Goal: Transaction & Acquisition: Purchase product/service

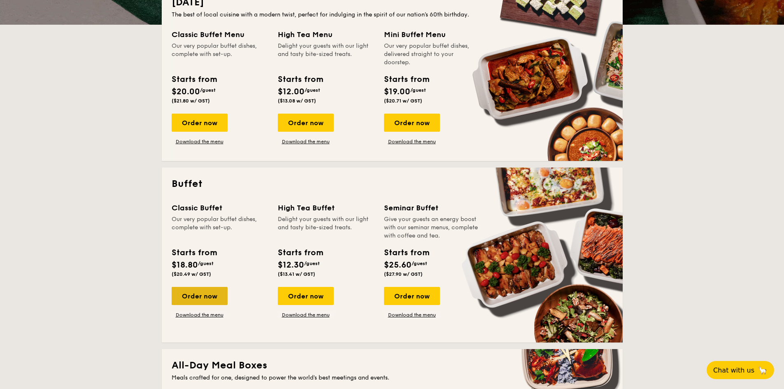
click at [205, 296] on div "Order now" at bounding box center [200, 296] width 56 height 18
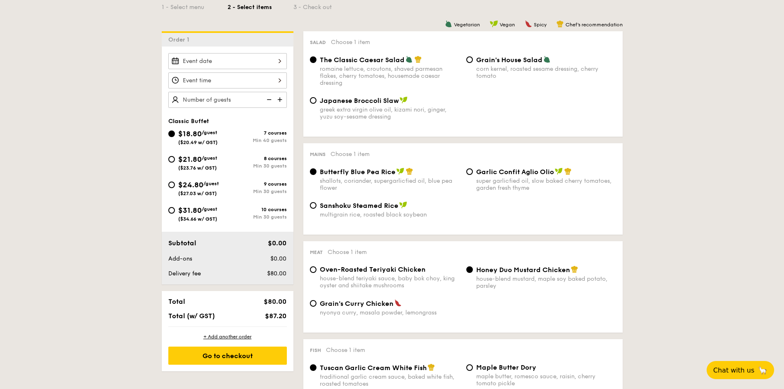
scroll to position [206, 0]
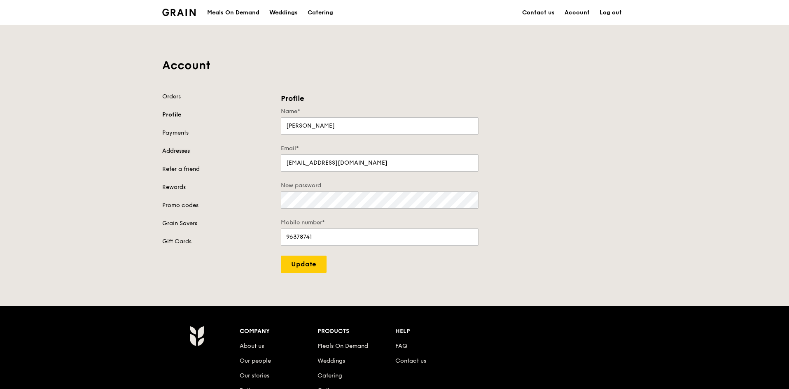
click at [181, 151] on link "Addresses" at bounding box center [216, 151] width 109 height 8
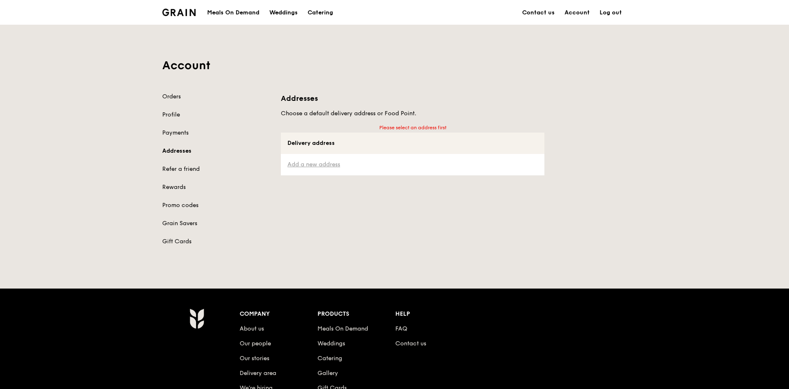
click at [322, 163] on link "Add a new address" at bounding box center [412, 165] width 250 height 8
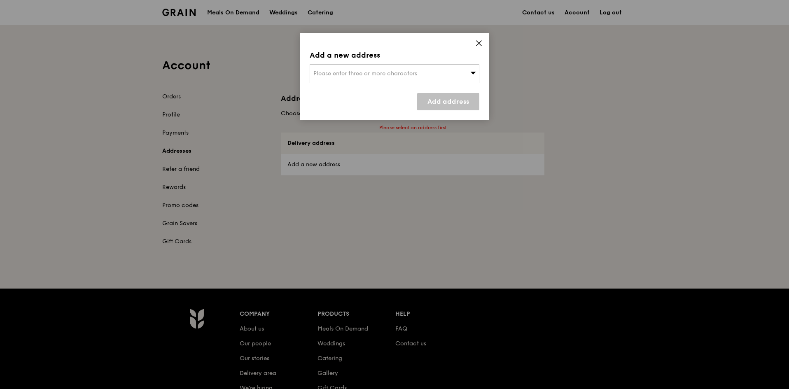
click at [404, 73] on span "Please enter three or more characters" at bounding box center [365, 73] width 104 height 7
click at [404, 73] on input "search" at bounding box center [394, 74] width 169 height 18
type input "238A Thomson Rd, Singapore 307684"
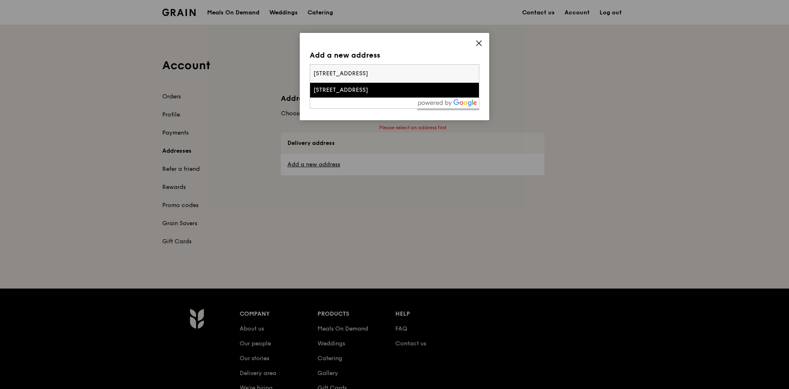
click at [372, 92] on div "238a Thomson Road" at bounding box center [374, 90] width 122 height 8
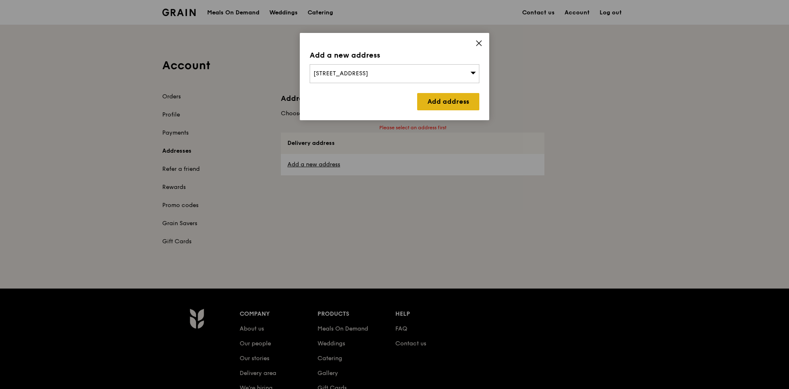
click at [440, 100] on link "Add address" at bounding box center [448, 101] width 62 height 17
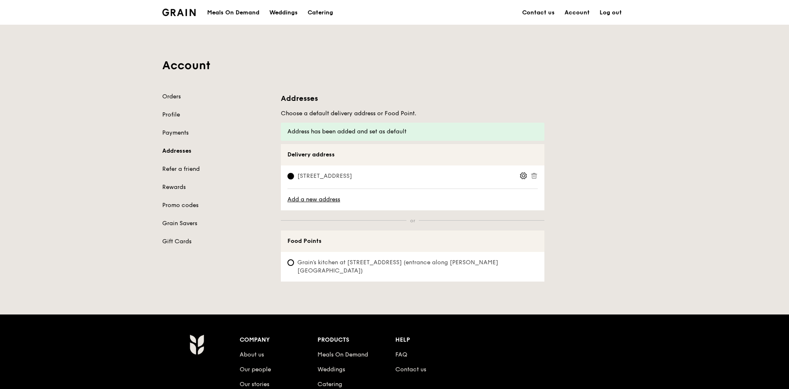
click at [524, 176] on icon at bounding box center [523, 175] width 7 height 7
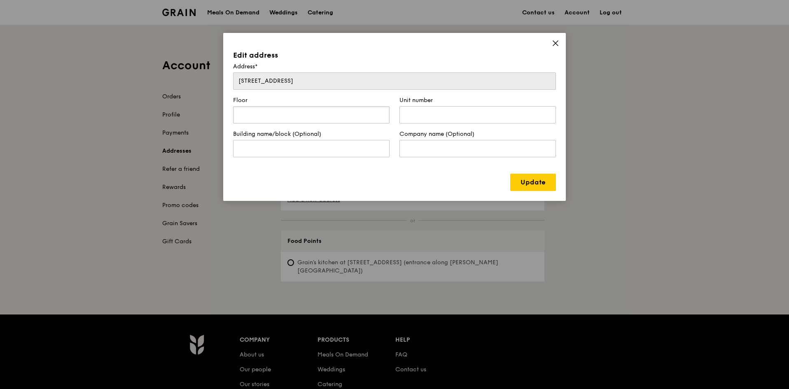
click at [313, 116] on input "text" at bounding box center [311, 114] width 156 height 17
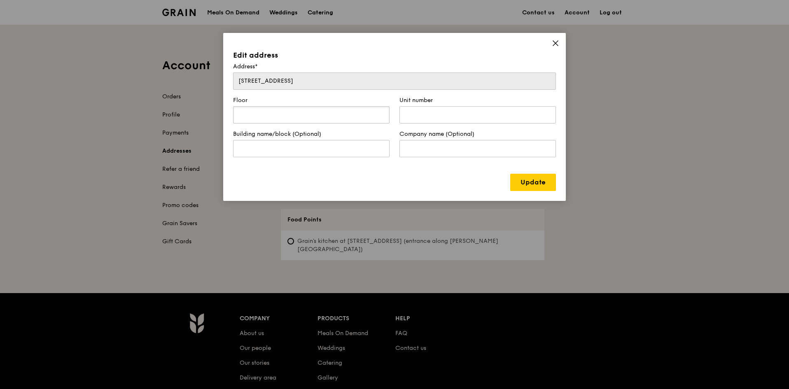
type input "L"
type input "17"
click at [291, 146] on input "text" at bounding box center [311, 148] width 156 height 17
click at [247, 146] on input "Novena" at bounding box center [311, 148] width 156 height 17
click at [248, 146] on input "Novena" at bounding box center [311, 148] width 156 height 17
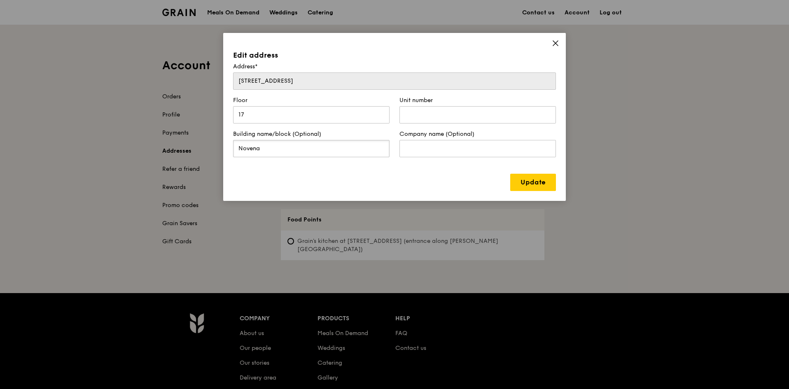
paste input "Square Office Tower A"
type input "[GEOGRAPHIC_DATA] A"
click at [418, 149] on input "text" at bounding box center [477, 148] width 156 height 17
type input "CPFB"
click at [239, 112] on input "17" at bounding box center [311, 114] width 156 height 17
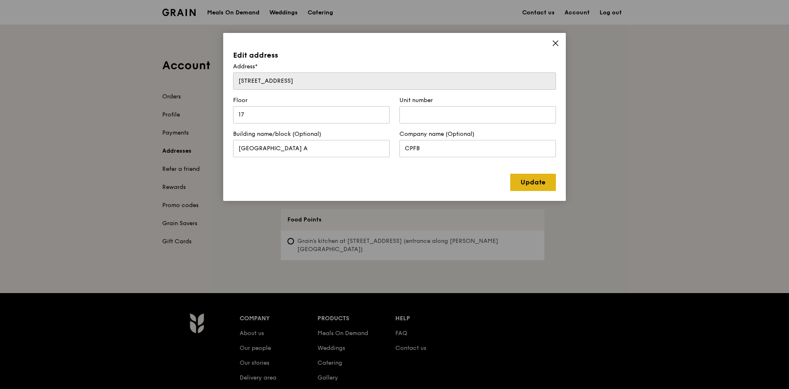
click at [540, 185] on link "Update" at bounding box center [533, 182] width 46 height 17
type input "00"
click at [535, 182] on link "Update" at bounding box center [533, 182] width 46 height 17
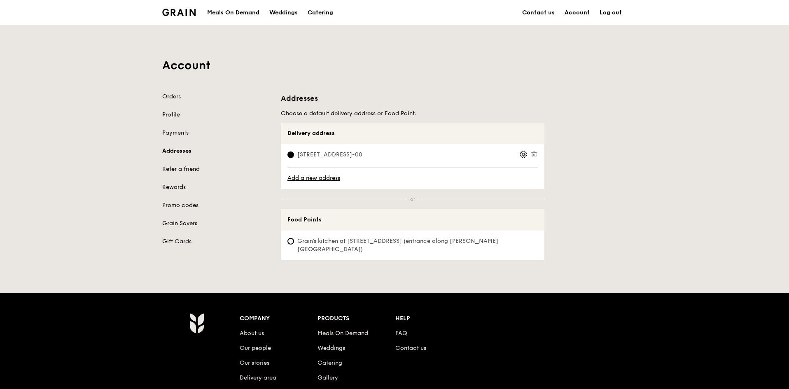
click at [363, 153] on span "238A Thomson Road, 307684, #17-00" at bounding box center [329, 155] width 85 height 8
click at [294, 153] on input "238A Thomson Road, 307684, #17-00" at bounding box center [290, 155] width 7 height 7
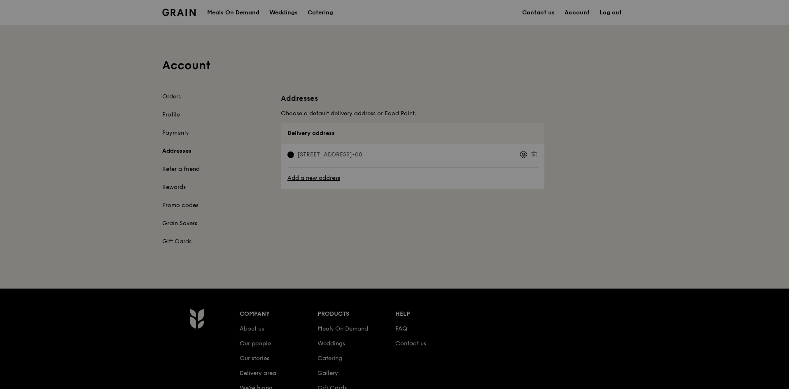
click at [363, 153] on div "Addresses Choose a default delivery address or Food Point. Delivery address Pic…" at bounding box center [413, 141] width 264 height 96
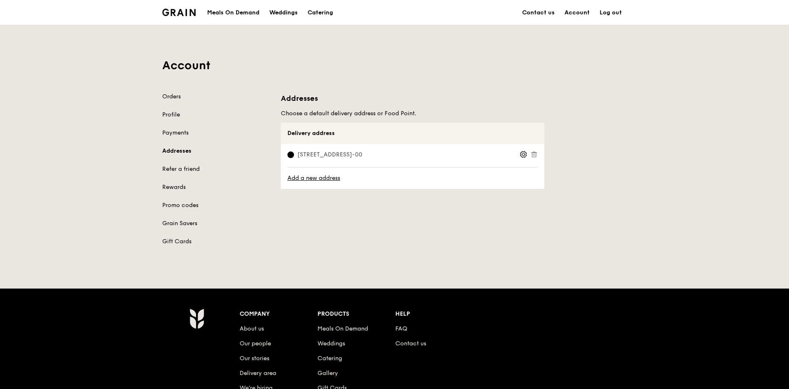
click at [366, 154] on span "238A Thomson Road, 307684, #17-00" at bounding box center [329, 155] width 85 height 8
click at [294, 154] on input "238A Thomson Road, 307684, #17-00" at bounding box center [290, 155] width 7 height 7
drag, startPoint x: 356, startPoint y: 156, endPoint x: 381, endPoint y: 152, distance: 25.0
click at [372, 152] on span "238A Thomson Road, 307684, #17-00" at bounding box center [329, 155] width 85 height 8
copy span "307684,"
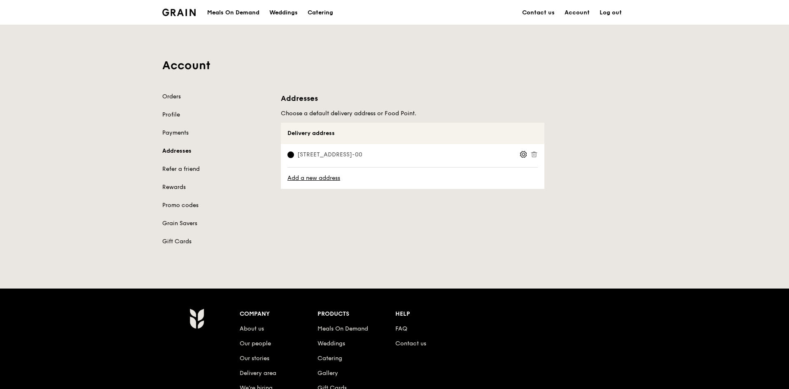
click at [179, 13] on img at bounding box center [178, 12] width 33 height 7
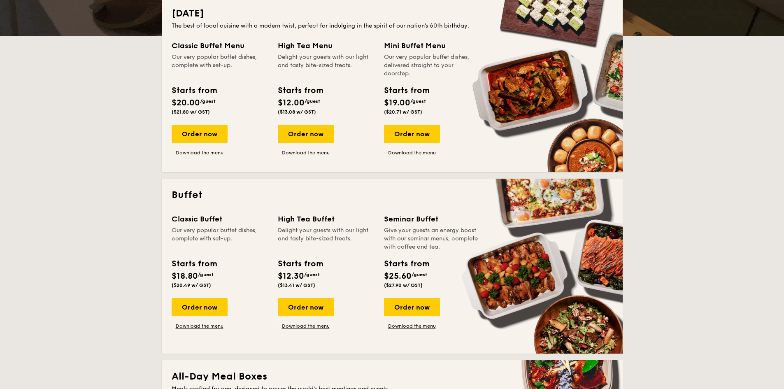
scroll to position [247, 0]
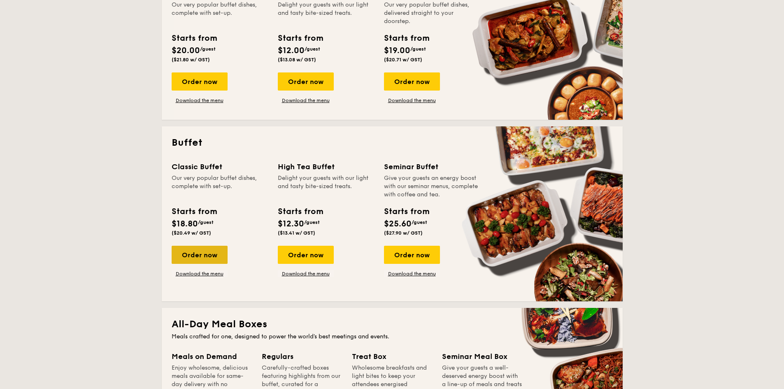
click at [205, 261] on div "Order now" at bounding box center [200, 255] width 56 height 18
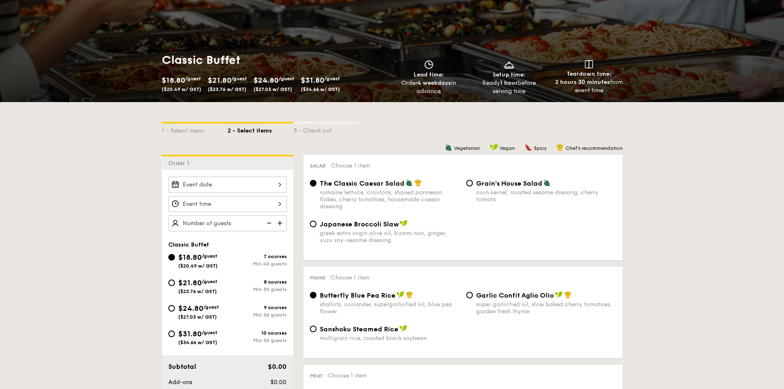
scroll to position [124, 0]
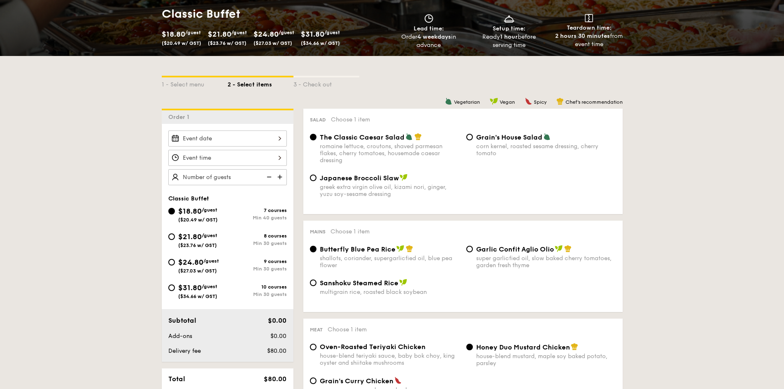
click at [276, 138] on input "Smoked Mesquite Whole Chicken brined in our in-house blend of herbs and spices,…" at bounding box center [227, 139] width 119 height 16
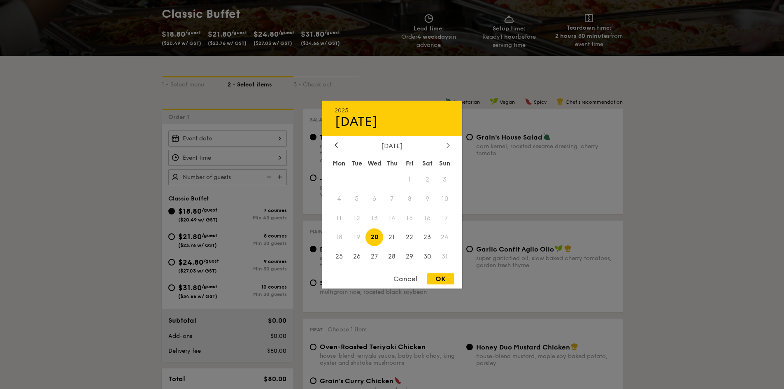
click at [448, 144] on icon at bounding box center [448, 145] width 2 height 5
click at [340, 178] on span "1" at bounding box center [340, 179] width 18 height 18
click at [436, 279] on div "OK" at bounding box center [440, 278] width 27 height 11
type input "Sep 01, 2025"
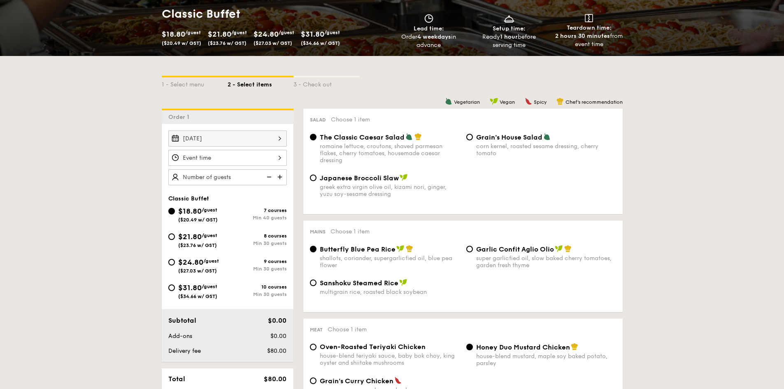
click at [278, 159] on input "Smoked Mesquite Whole Chicken brined in our in-house blend of herbs and spices,…" at bounding box center [227, 158] width 119 height 16
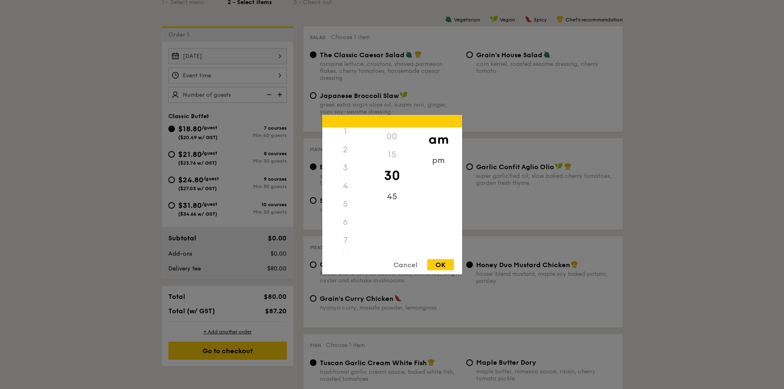
scroll to position [0, 0]
click at [345, 137] on div "12" at bounding box center [345, 136] width 47 height 18
click at [345, 136] on div "12" at bounding box center [345, 136] width 47 height 18
click at [441, 163] on div "pm" at bounding box center [438, 163] width 47 height 24
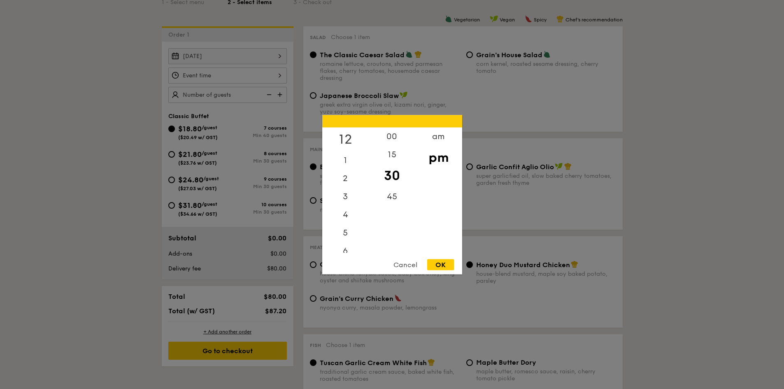
click at [347, 137] on div "12" at bounding box center [345, 139] width 47 height 24
click at [390, 138] on div "00" at bounding box center [392, 139] width 47 height 24
click at [443, 266] on div "OK" at bounding box center [440, 264] width 27 height 11
type input "12:00PM"
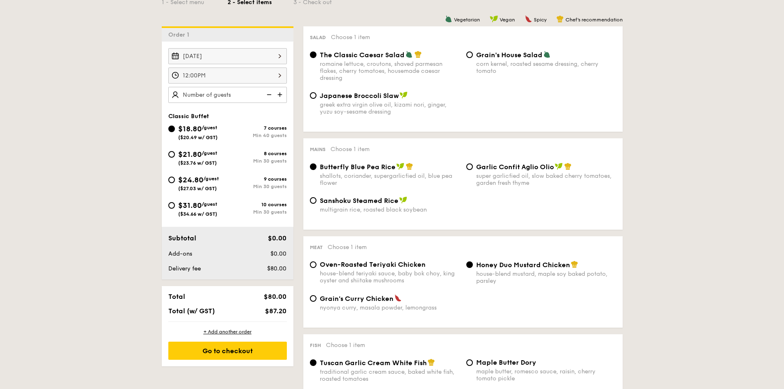
click at [231, 93] on input "text" at bounding box center [227, 95] width 119 height 16
type input "55 guests"
click at [190, 183] on span "$24.80" at bounding box center [190, 179] width 25 height 9
click at [175, 183] on input "$24.80 /guest ($27.03 w/ GST) 9 courses Min 30 guests" at bounding box center [171, 180] width 7 height 7
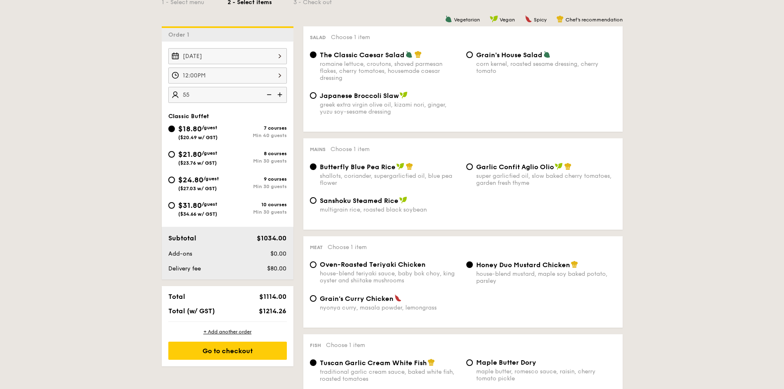
radio input "true"
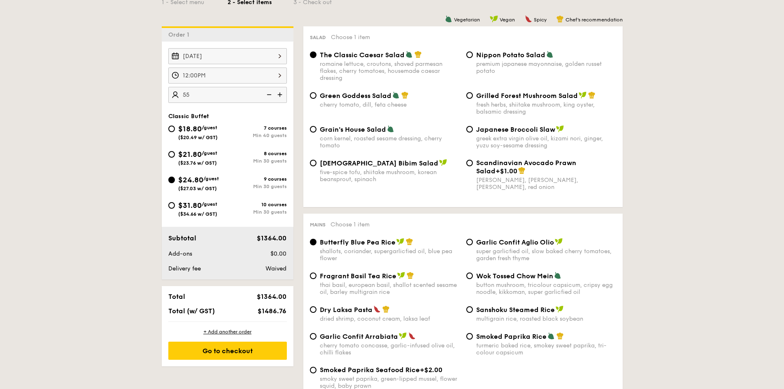
click at [363, 130] on span "Grain's House Salad" at bounding box center [353, 130] width 66 height 8
click at [317, 130] on input "Grain's House Salad corn kernel, roasted sesame dressing, cherry tomato" at bounding box center [313, 129] width 7 height 7
radio input "true"
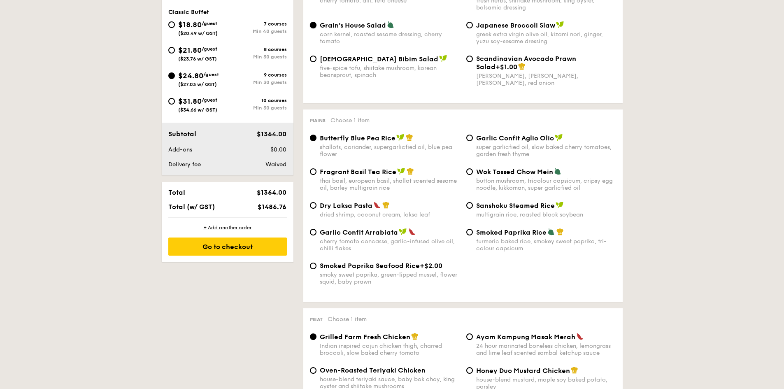
scroll to position [329, 0]
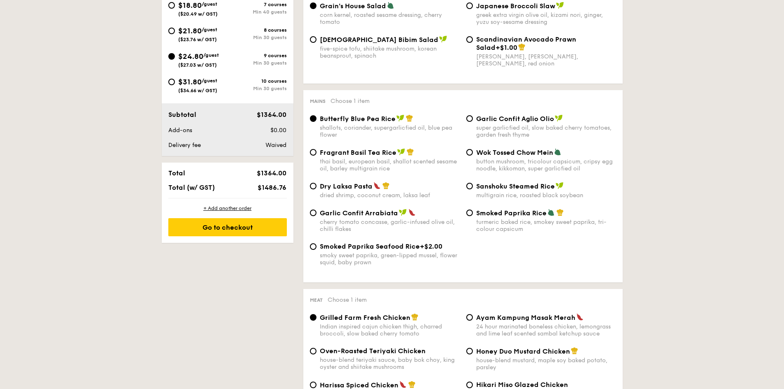
click at [385, 192] on div "dried shrimp, coconut cream, laksa leaf" at bounding box center [390, 195] width 140 height 7
click at [317, 189] on input "Dry Laksa Pasta dried shrimp, coconut cream, laksa leaf" at bounding box center [313, 186] width 7 height 7
radio input "true"
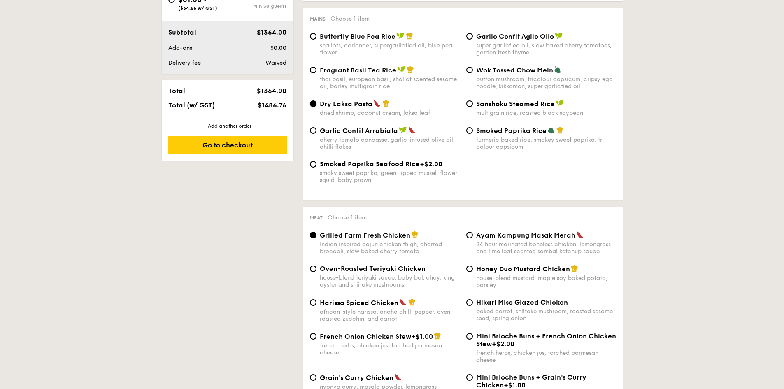
scroll to position [453, 0]
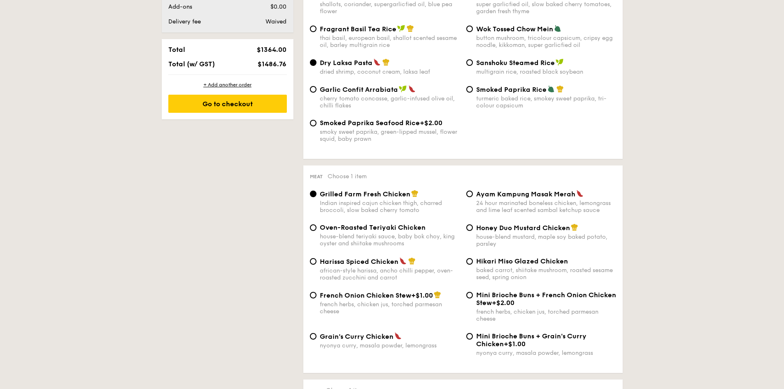
click at [482, 264] on span "Hikari Miso Glazed Chicken" at bounding box center [522, 261] width 92 height 8
click at [473, 264] on input "Hikari Miso Glazed Chicken baked carrot, shiitake mushroom, roasted sesame seed…" at bounding box center [469, 261] width 7 height 7
radio input "true"
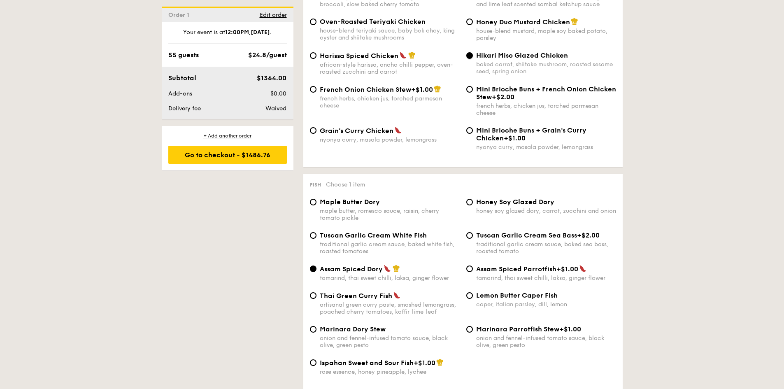
scroll to position [700, 0]
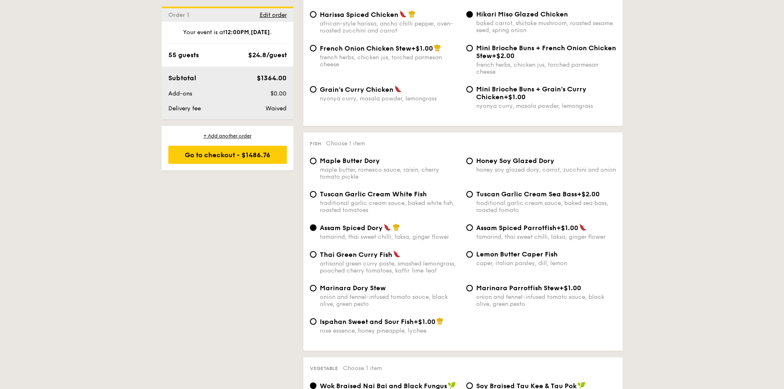
click at [408, 258] on div "Thai Green Curry Fish" at bounding box center [390, 254] width 140 height 8
click at [317, 258] on input "Thai Green [PERSON_NAME] Fish artisanal green [PERSON_NAME] paste, smashed lemo…" at bounding box center [313, 254] width 7 height 7
radio input "true"
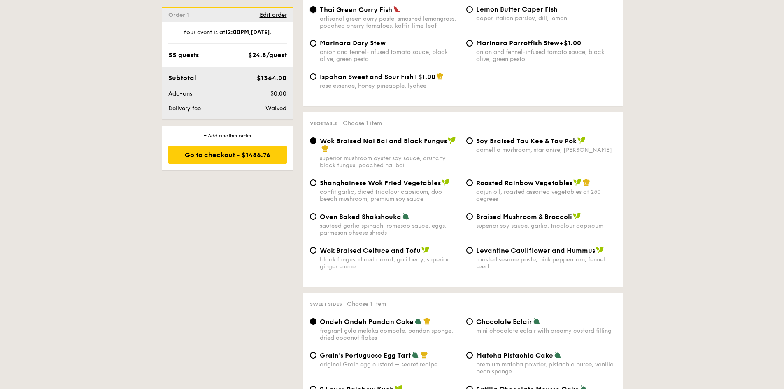
scroll to position [947, 0]
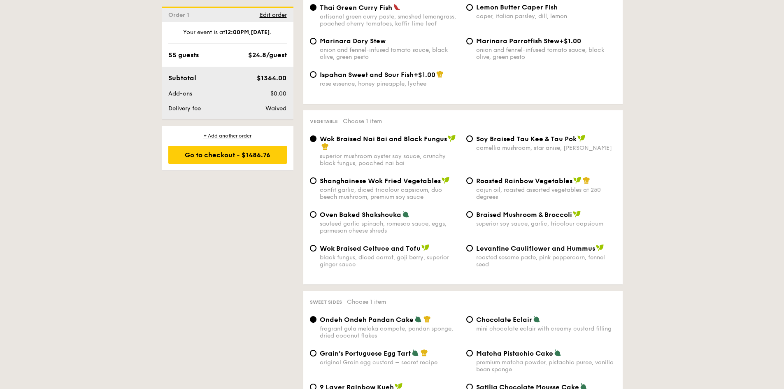
click at [356, 252] on div "Wok Braised Celtuce and Tofu black fungus, diced carrot, goji berry, superior g…" at bounding box center [390, 256] width 140 height 24
click at [317, 252] on input "Wok Braised Celtuce and Tofu black fungus, diced carrot, goji berry, superior g…" at bounding box center [313, 248] width 7 height 7
radio input "true"
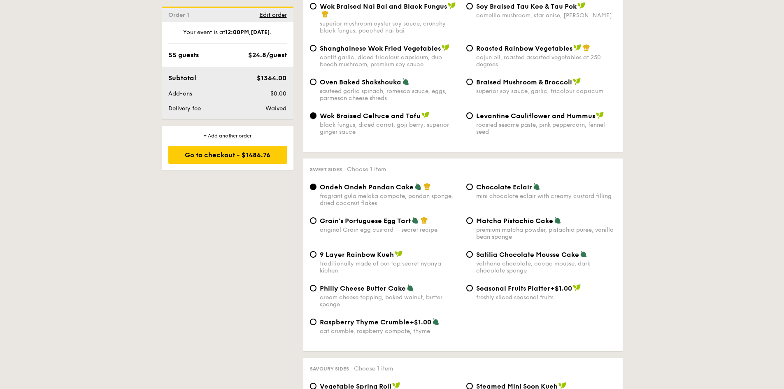
scroll to position [1112, 0]
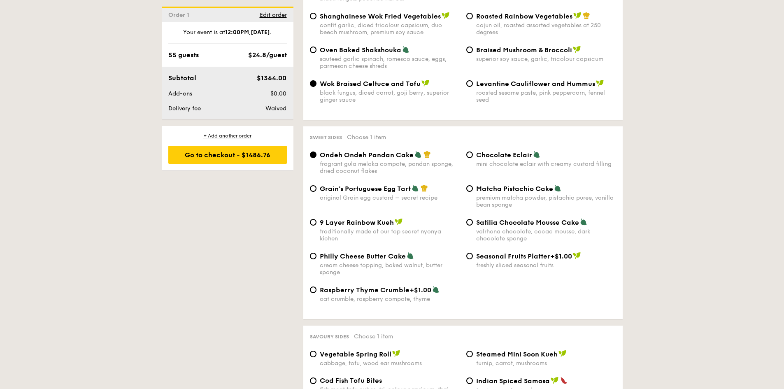
click at [489, 231] on div "valrhona chocolate, cacao mousse, dark chocolate sponge" at bounding box center [546, 235] width 140 height 14
click at [473, 226] on input "Satilia Chocolate Mousse Cake valrhona chocolate, cacao mousse, dark chocolate …" at bounding box center [469, 222] width 7 height 7
radio input "true"
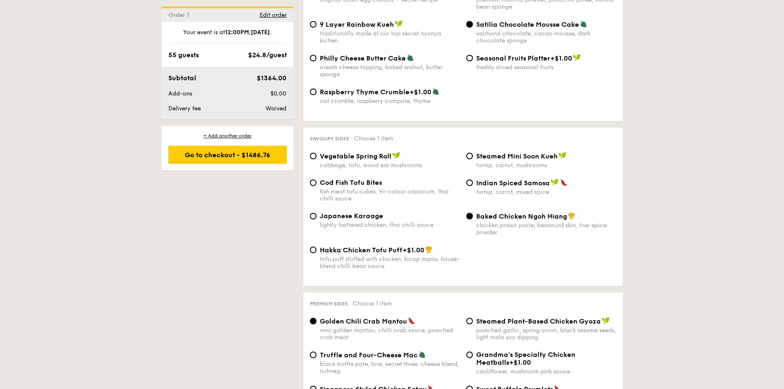
scroll to position [1318, 0]
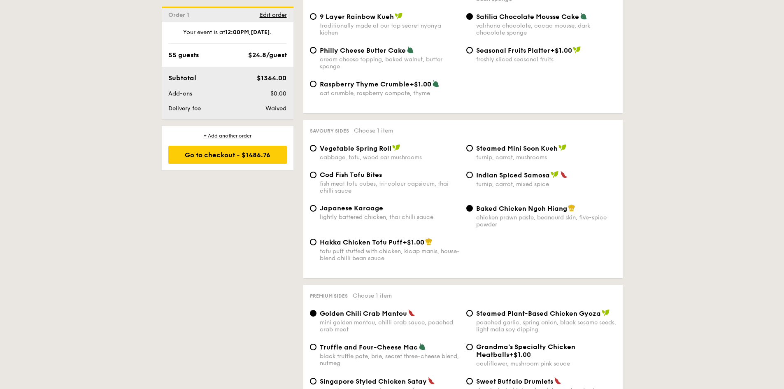
click at [354, 179] on div "Cod Fish Tofu Bites fish meat tofu cubes, tri-colour capsicum, thai chilli sauce" at bounding box center [390, 182] width 140 height 23
click at [317, 178] on input "Cod Fish Tofu Bites fish meat tofu cubes, tri-colour capsicum, thai chilli sauce" at bounding box center [313, 175] width 7 height 7
radio input "true"
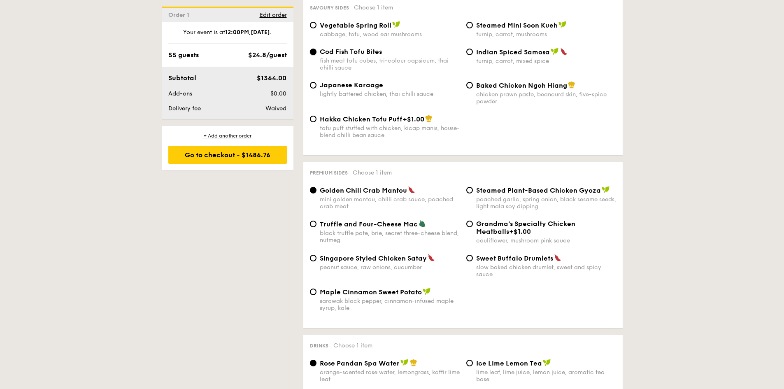
scroll to position [1482, 0]
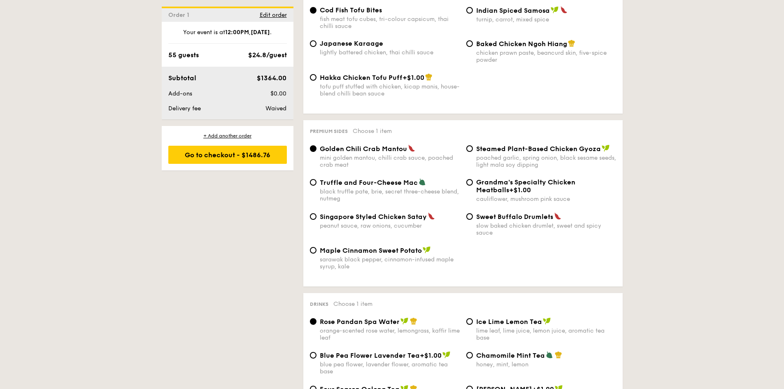
click at [373, 212] on div "Truffle and Four-Cheese Mac black truffle pate, brie, secret three-cheese blend…" at bounding box center [463, 195] width 313 height 34
click at [372, 216] on span "Singapore Styled Chicken Satay" at bounding box center [373, 217] width 107 height 8
click at [317, 216] on input "Singapore Styled Chicken Satay peanut sauce, raw onions, cucumber" at bounding box center [313, 216] width 7 height 7
radio input "true"
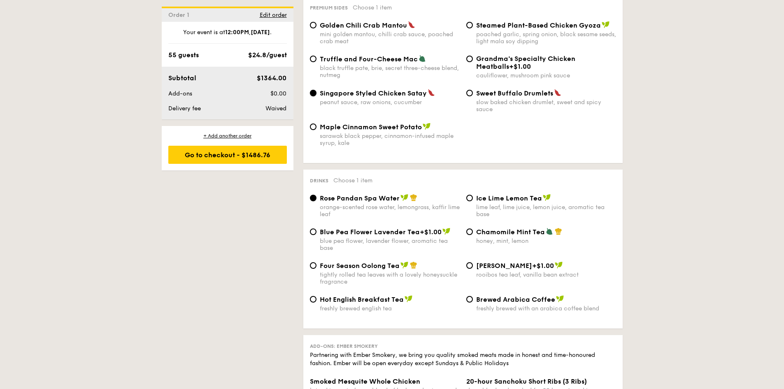
scroll to position [1647, 0]
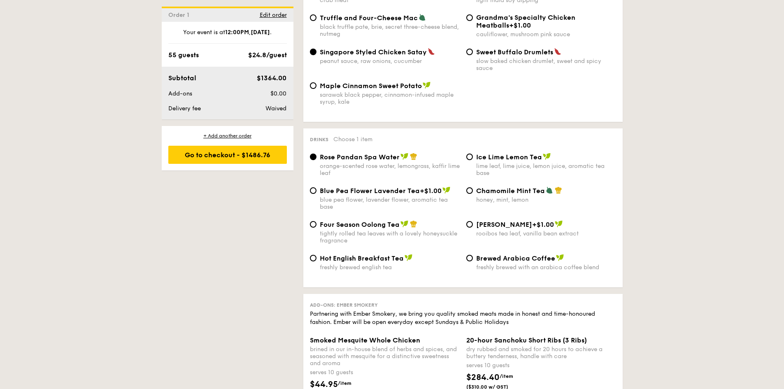
click at [481, 164] on div "lime leaf, lime juice, lemon juice, aromatic tea base" at bounding box center [546, 170] width 140 height 14
click at [473, 160] on input "Ice Lime Lemon Tea lime leaf, lime juice, lemon juice, aromatic tea base" at bounding box center [469, 157] width 7 height 7
radio input "true"
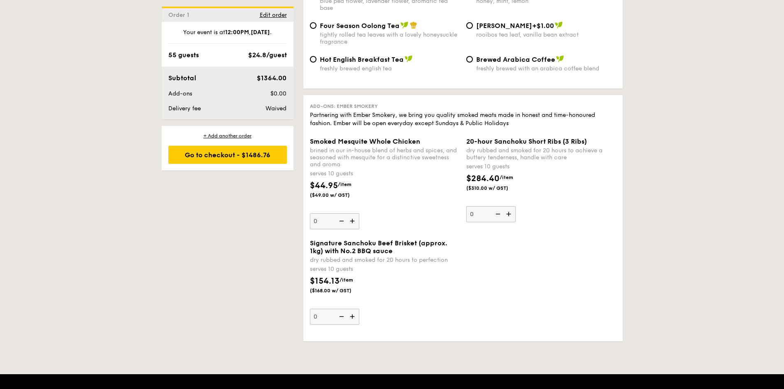
scroll to position [1935, 0]
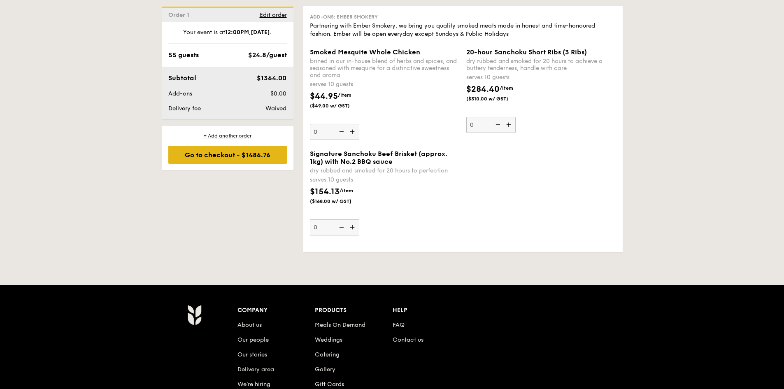
click at [256, 157] on div "Go to checkout - $1486.76" at bounding box center [227, 155] width 119 height 18
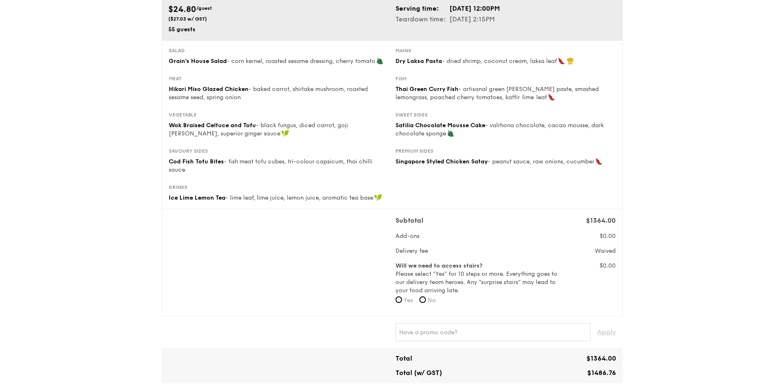
scroll to position [165, 0]
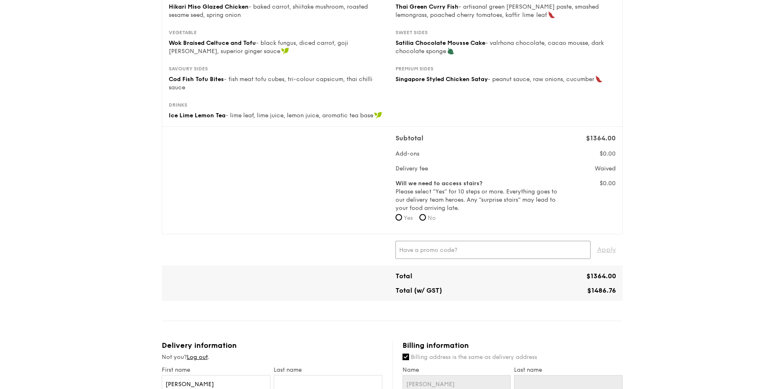
click at [458, 254] on input "text" at bounding box center [493, 250] width 195 height 18
type input "RF49570"
click at [597, 251] on div "RF49570 ✕ Apply" at bounding box center [506, 250] width 221 height 18
click at [610, 250] on span "Apply" at bounding box center [606, 250] width 19 height 18
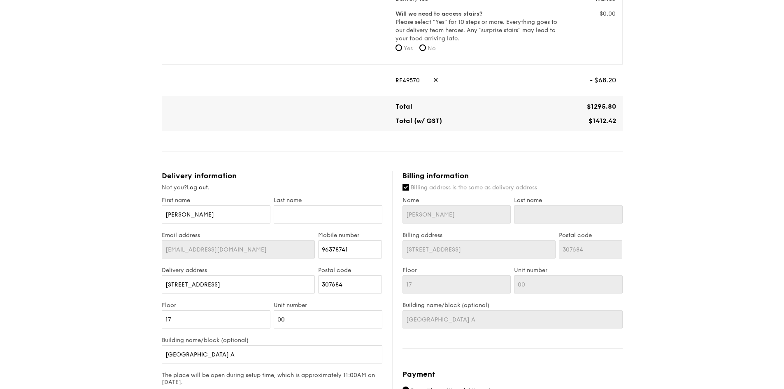
scroll to position [371, 0]
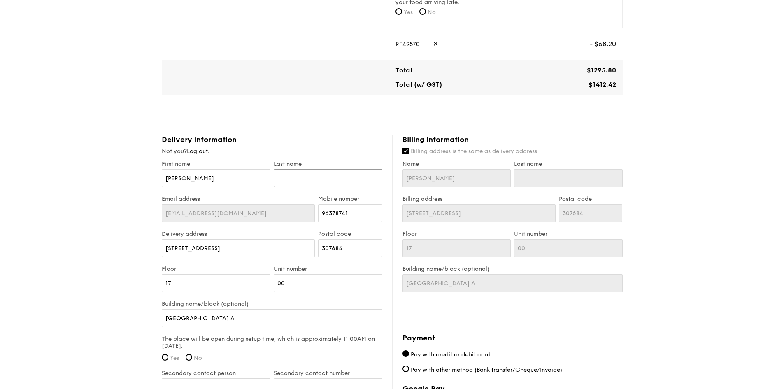
click at [320, 172] on input "text" at bounding box center [328, 178] width 109 height 18
type input "T"
type input "Tan"
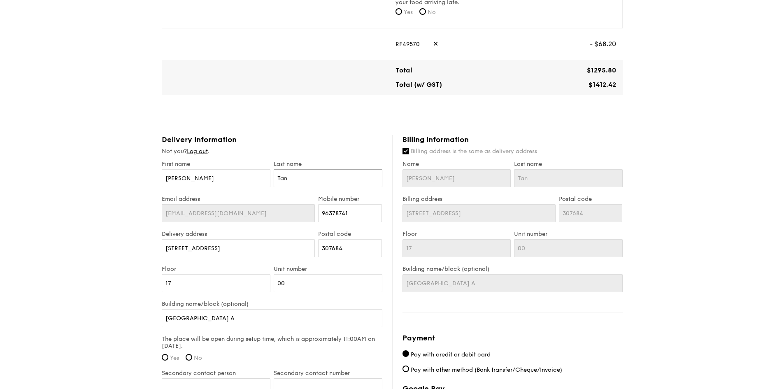
type input "Tan"
click at [702, 225] on div "1 - Select menu 2 - Select items 3 - Check out Classic Buffet $24.80 /guest ($2…" at bounding box center [392, 90] width 784 height 922
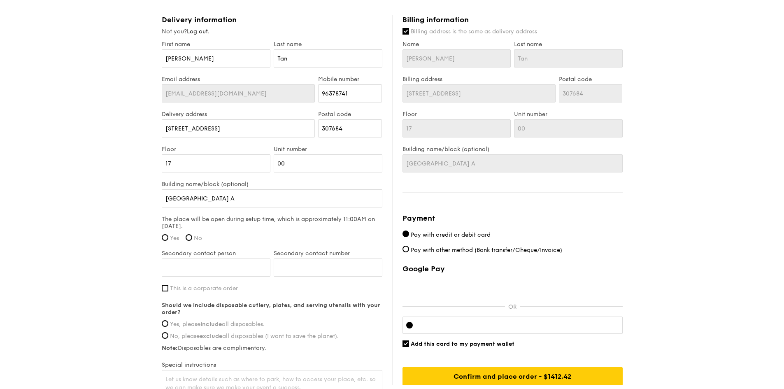
scroll to position [494, 0]
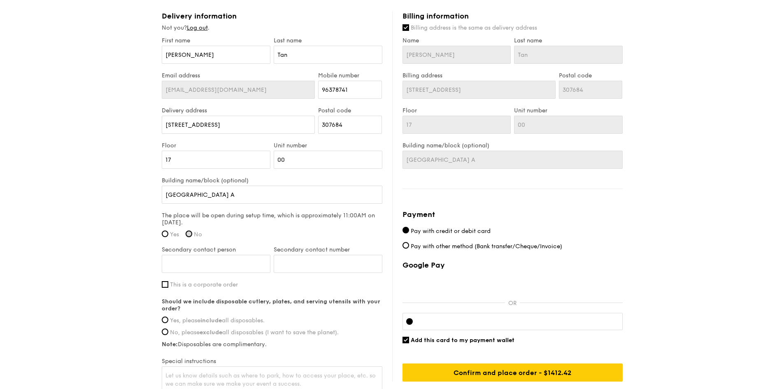
click at [190, 232] on input "No" at bounding box center [189, 234] width 7 height 7
radio input "true"
click at [166, 231] on input "Yes" at bounding box center [165, 234] width 7 height 7
radio input "true"
click at [211, 231] on div "The place will be open during setup time, which is approximately 11:00AM on Sep…" at bounding box center [272, 227] width 221 height 31
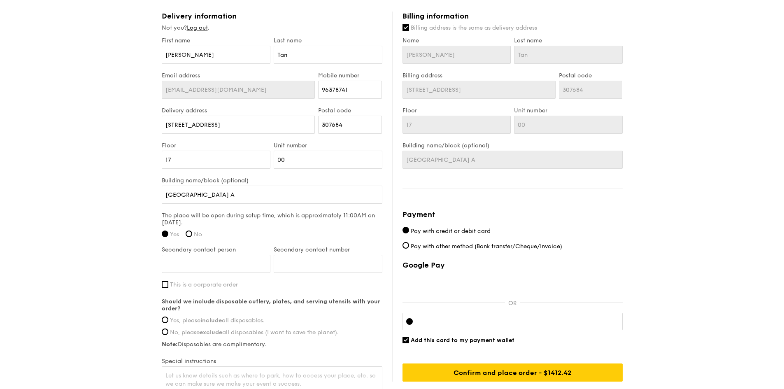
click at [172, 234] on span "Yes" at bounding box center [174, 234] width 9 height 7
click at [168, 234] on input "Yes" at bounding box center [165, 234] width 7 height 7
click at [168, 235] on label "Yes" at bounding box center [170, 234] width 17 height 7
click at [168, 235] on input "Yes" at bounding box center [165, 234] width 7 height 7
click at [228, 265] on input "Secondary contact person" at bounding box center [216, 264] width 109 height 18
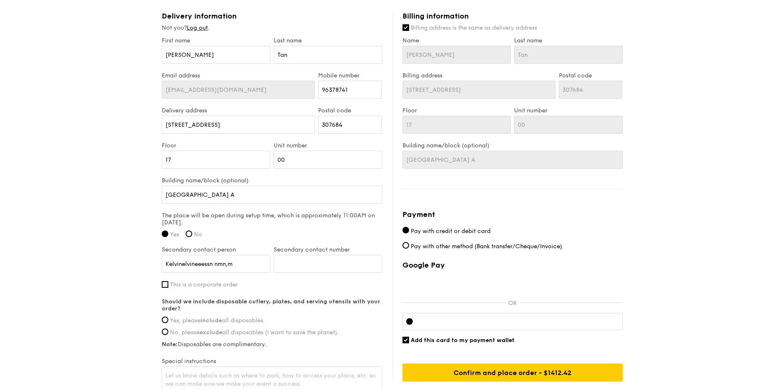
type input "Kelvinelvineeessn nmn,mn"
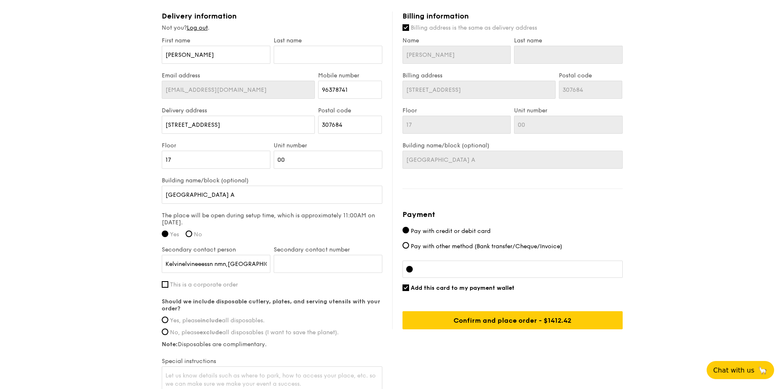
scroll to position [494, 0]
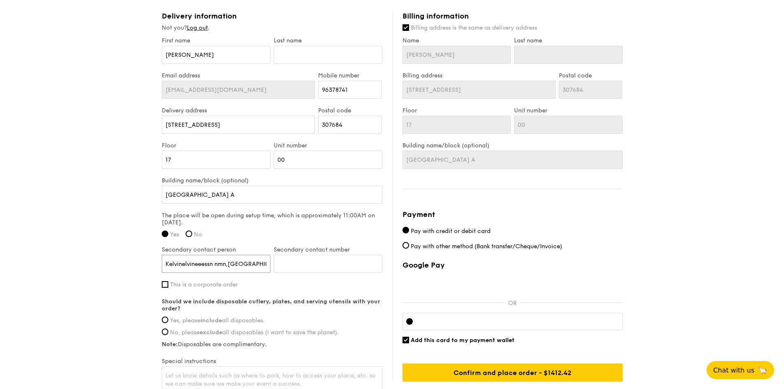
drag, startPoint x: 188, startPoint y: 265, endPoint x: 270, endPoint y: 268, distance: 81.6
click at [276, 268] on div "Secondary contact person Kelvinelvineeessn nmn,mn Secondary contact number" at bounding box center [272, 263] width 224 height 35
type input "[PERSON_NAME]"
click at [292, 263] on input "Secondary contact number" at bounding box center [328, 264] width 109 height 18
type input "97"
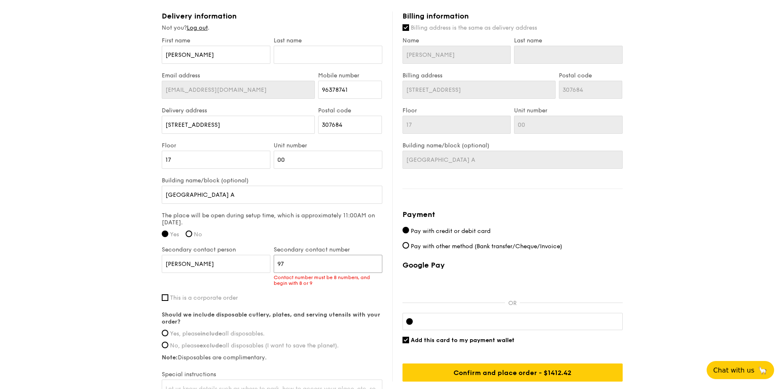
click at [301, 263] on input "97" at bounding box center [328, 264] width 109 height 18
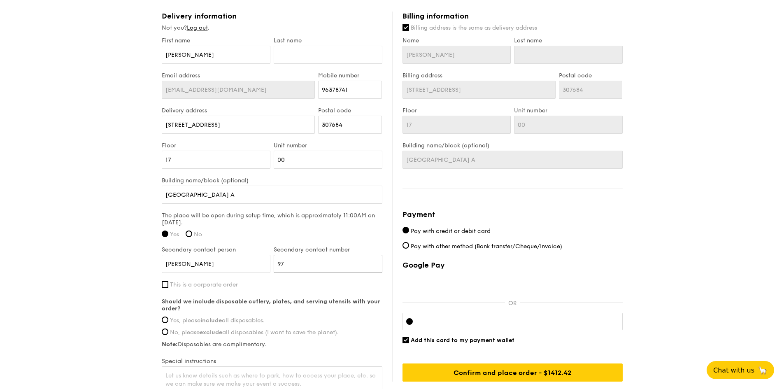
click at [290, 266] on input "97" at bounding box center [328, 264] width 109 height 18
type input "9"
paste input "97969622"
type input "97969622"
click at [166, 321] on input "Yes, please include all disposables." at bounding box center [165, 320] width 7 height 7
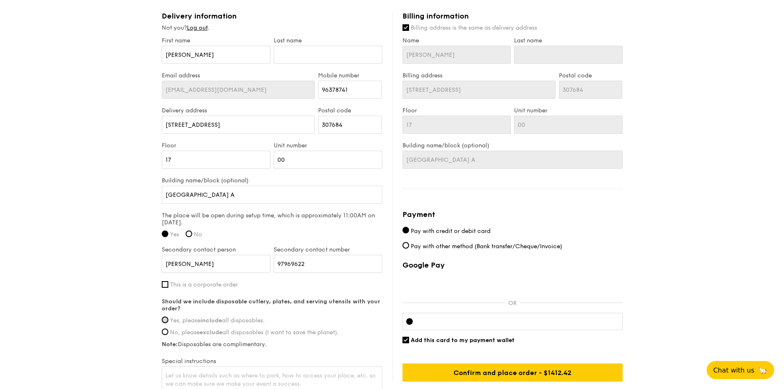
radio input "true"
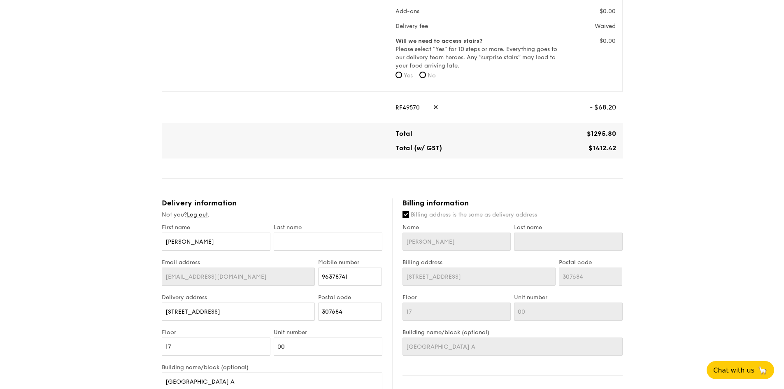
scroll to position [31, 0]
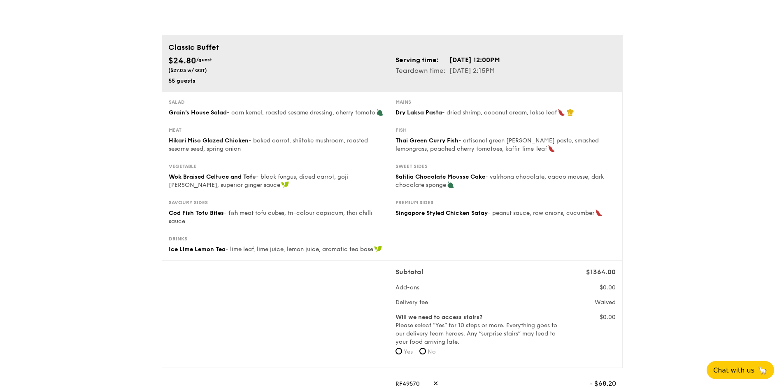
click at [212, 176] on span "Wok Braised Celtuce and Tofu" at bounding box center [212, 176] width 87 height 7
copy span "Celtuce"
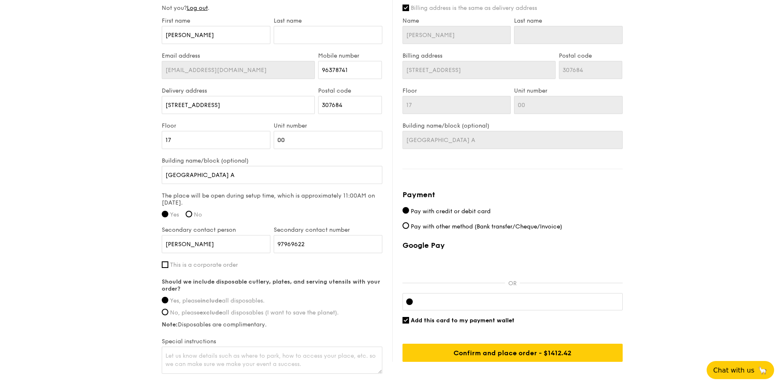
scroll to position [535, 0]
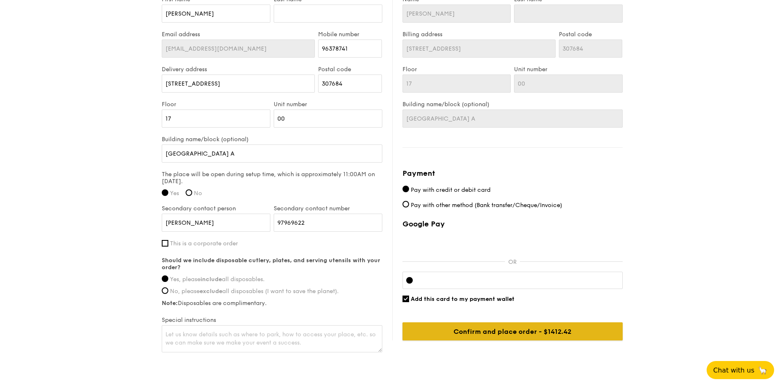
click at [480, 335] on input "Confirm and place order - $1412.42" at bounding box center [513, 331] width 220 height 18
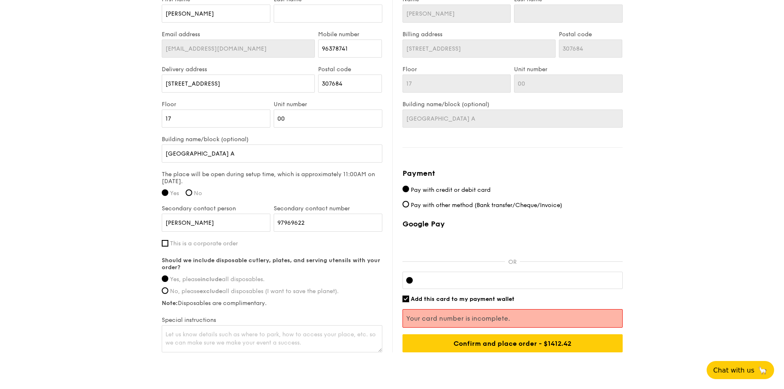
click at [408, 299] on input "Add this card to my payment wallet" at bounding box center [406, 299] width 7 height 7
checkbox input "false"
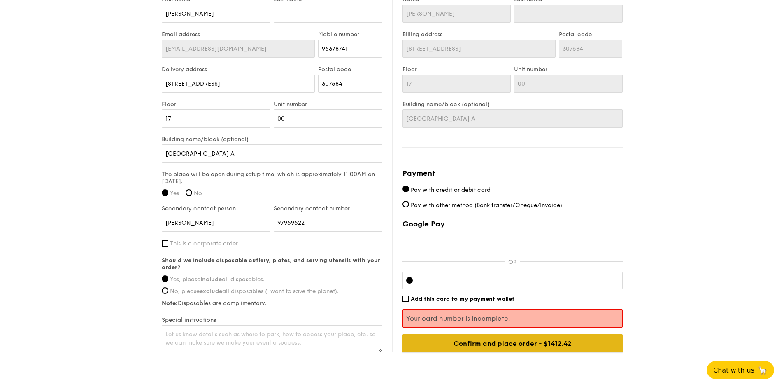
click at [522, 343] on input "Confirm and place order - $1412.42" at bounding box center [513, 343] width 220 height 18
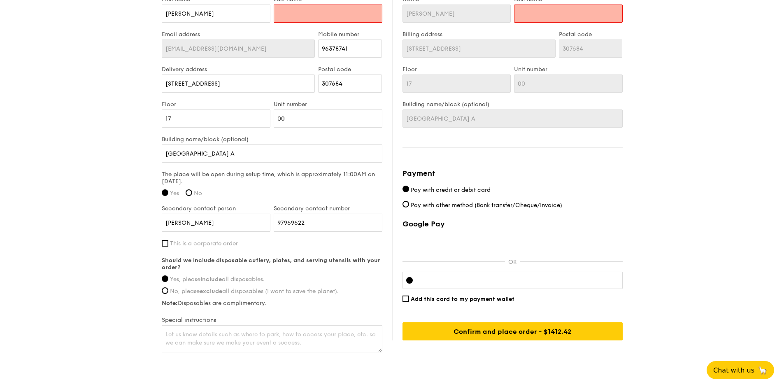
scroll to position [379, 0]
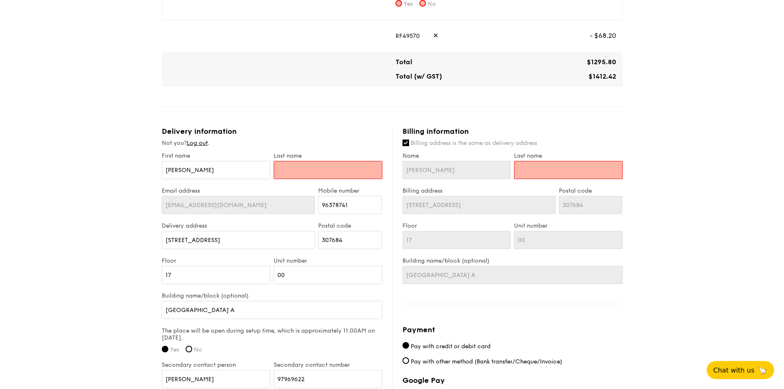
drag, startPoint x: 349, startPoint y: 163, endPoint x: 346, endPoint y: 168, distance: 5.9
click at [346, 168] on input "text" at bounding box center [328, 170] width 109 height 18
type input "t"
type input "tan"
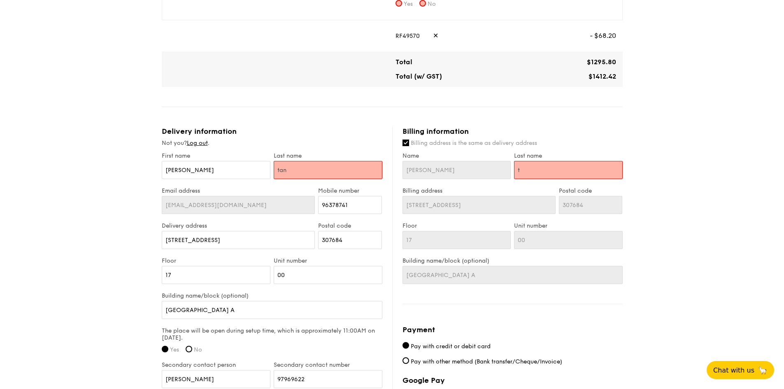
type input "tan"
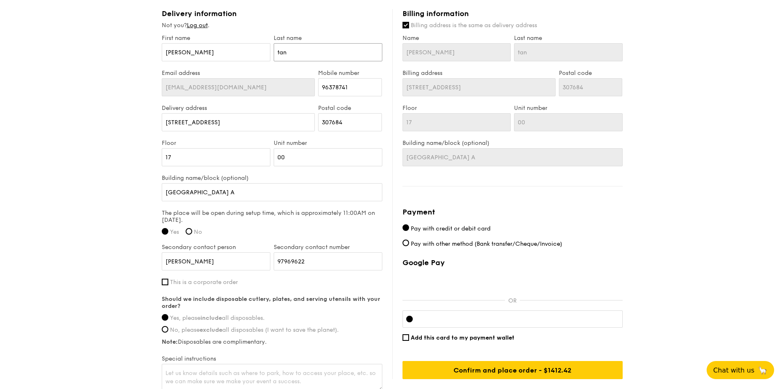
scroll to position [566, 0]
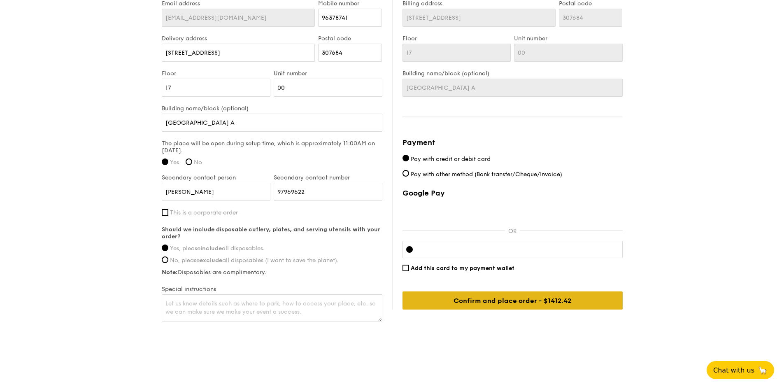
type input "tan"
click at [551, 306] on input "Confirm and place order - $1412.42" at bounding box center [513, 301] width 220 height 18
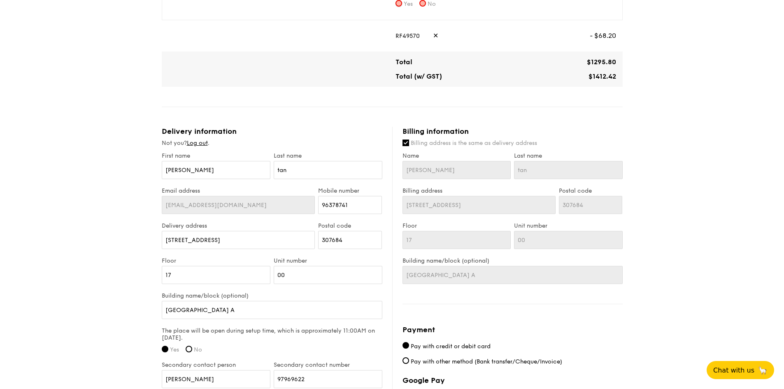
scroll to position [214, 0]
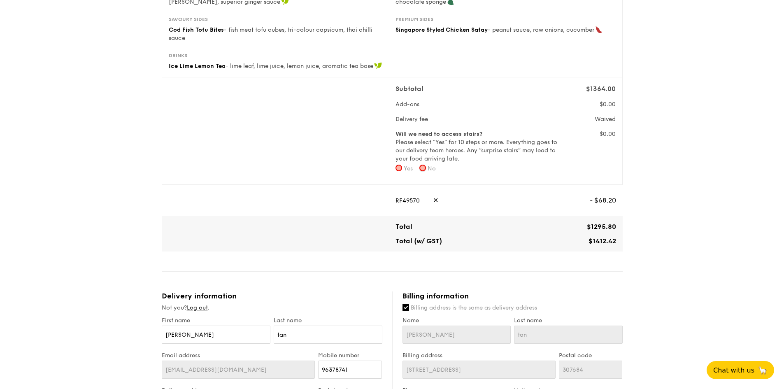
click at [424, 169] on input "No" at bounding box center [423, 168] width 7 height 7
radio input "true"
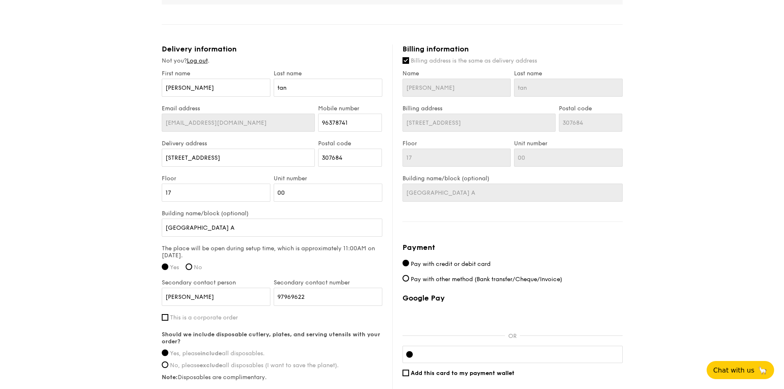
scroll to position [566, 0]
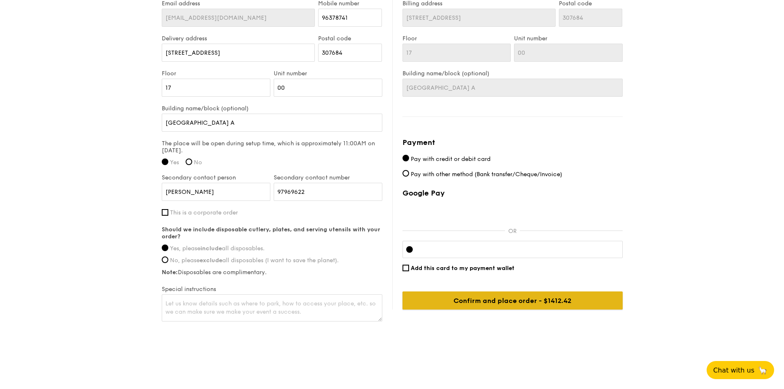
click at [511, 304] on input "Confirm and place order - $1412.42" at bounding box center [513, 301] width 220 height 18
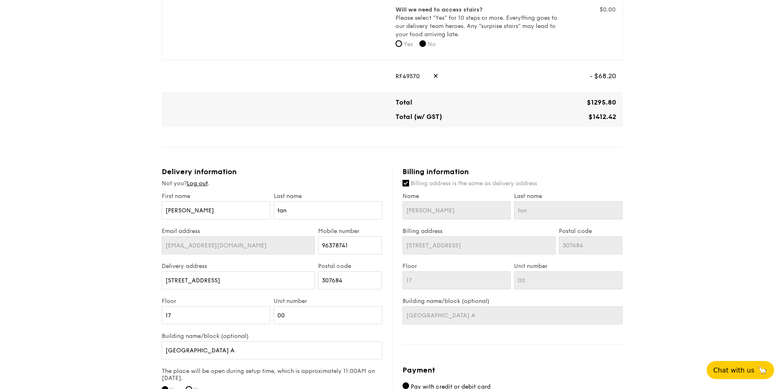
scroll to position [319, 0]
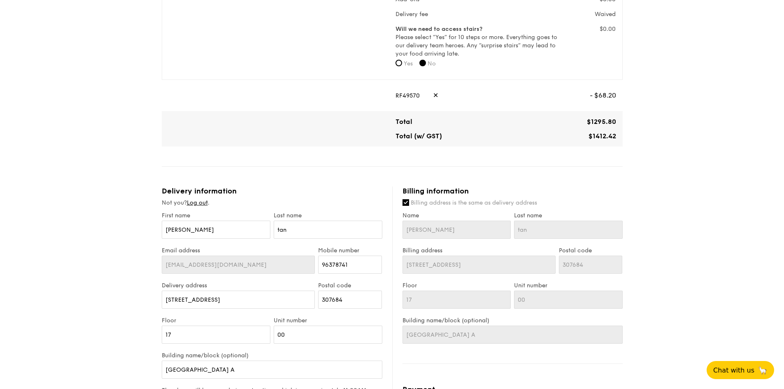
click at [435, 93] on span "✕" at bounding box center [435, 95] width 5 height 18
click at [483, 99] on input "text" at bounding box center [493, 95] width 195 height 18
paste input "DIVEXGRAIN"
type input "DIVEXGRAIN"
click at [606, 96] on span "Apply" at bounding box center [606, 95] width 19 height 18
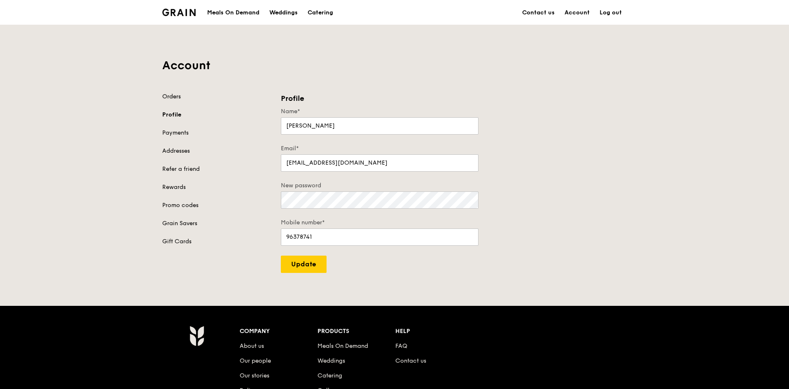
click at [174, 98] on link "Orders" at bounding box center [216, 97] width 109 height 8
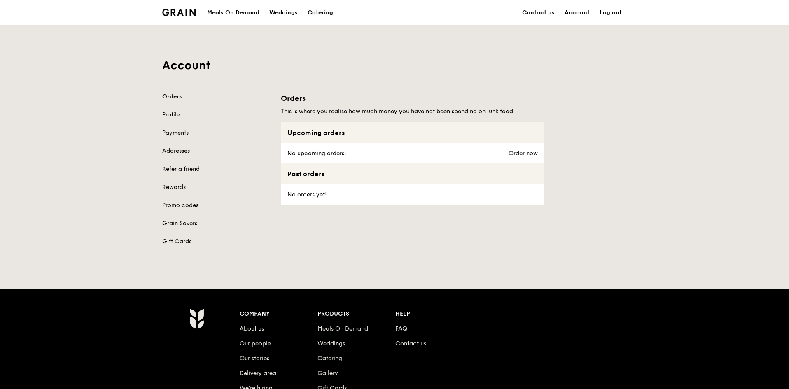
click at [316, 18] on div "Catering" at bounding box center [321, 12] width 26 height 25
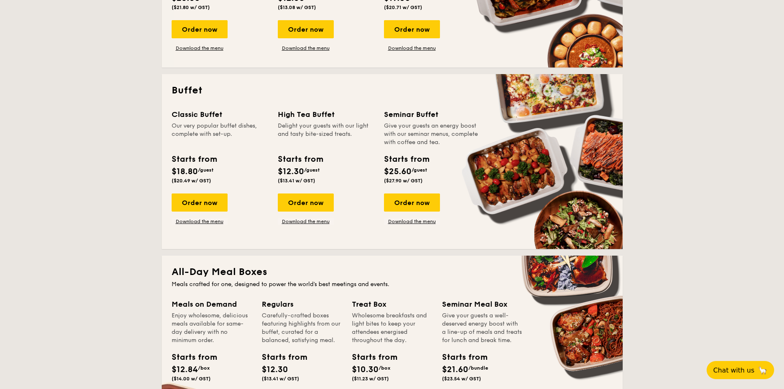
scroll to position [247, 0]
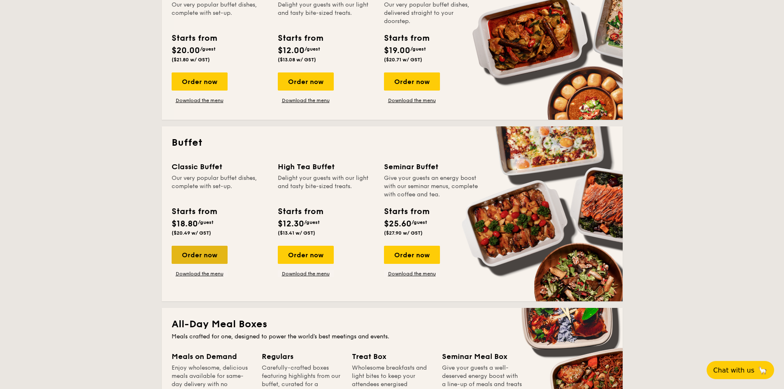
click at [205, 252] on div "Order now" at bounding box center [200, 255] width 56 height 18
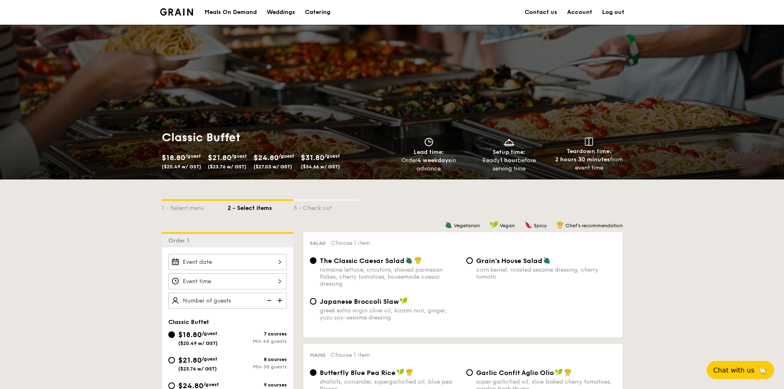
click at [216, 260] on input "Smoked Mesquite Whole Chicken brined in our in-house blend of herbs and spices,…" at bounding box center [227, 262] width 119 height 16
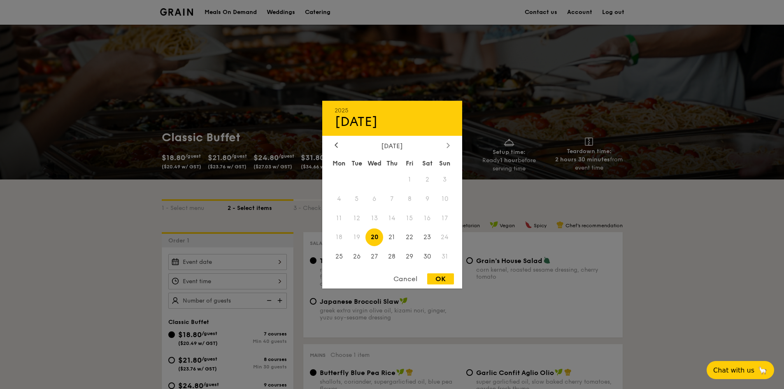
click at [450, 144] on div at bounding box center [448, 146] width 7 height 8
click at [343, 175] on span "1" at bounding box center [340, 179] width 18 height 18
click at [436, 279] on div "OK" at bounding box center [440, 278] width 27 height 11
type input "[DATE]"
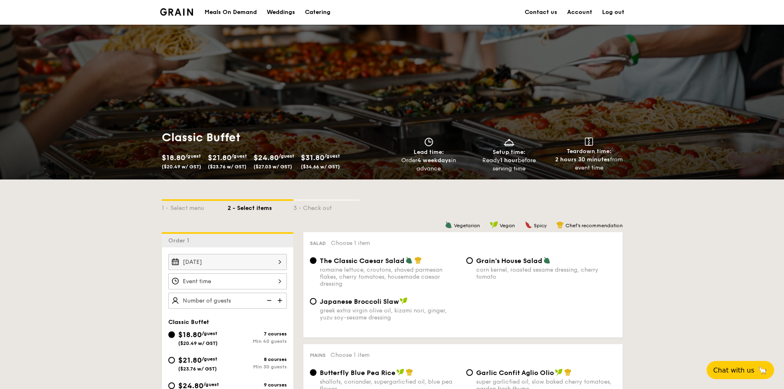
click at [249, 277] on input "Smoked Mesquite Whole Chicken brined in our in-house blend of herbs and spices,…" at bounding box center [227, 281] width 119 height 16
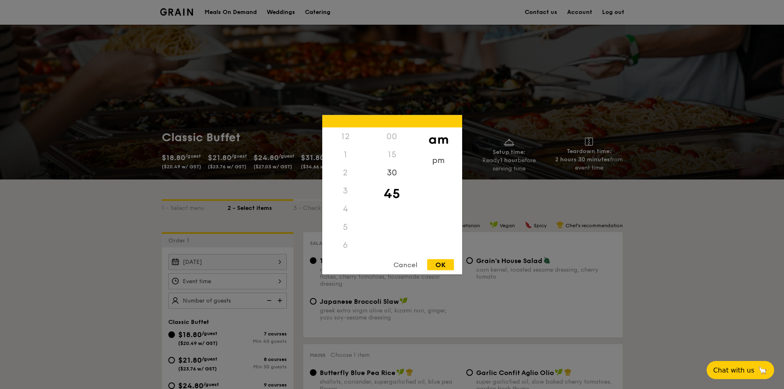
scroll to position [91, 0]
click at [442, 160] on div "pm" at bounding box center [438, 163] width 47 height 24
click at [343, 136] on div "12" at bounding box center [345, 139] width 47 height 24
click at [390, 140] on div "00" at bounding box center [392, 139] width 47 height 24
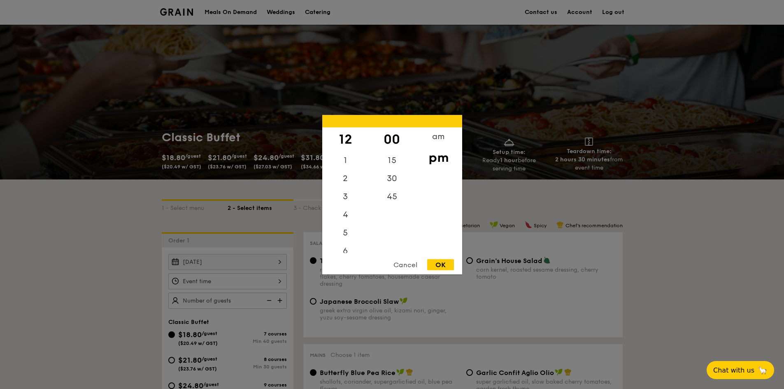
click at [441, 260] on div "OK" at bounding box center [440, 264] width 27 height 11
type input "12:00PM"
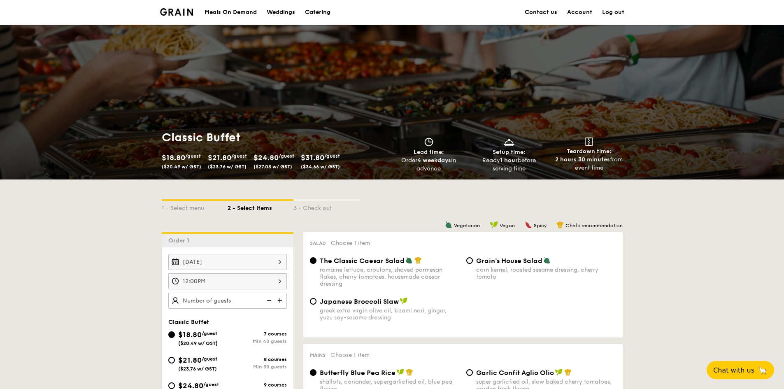
click at [243, 299] on input "text" at bounding box center [227, 301] width 119 height 16
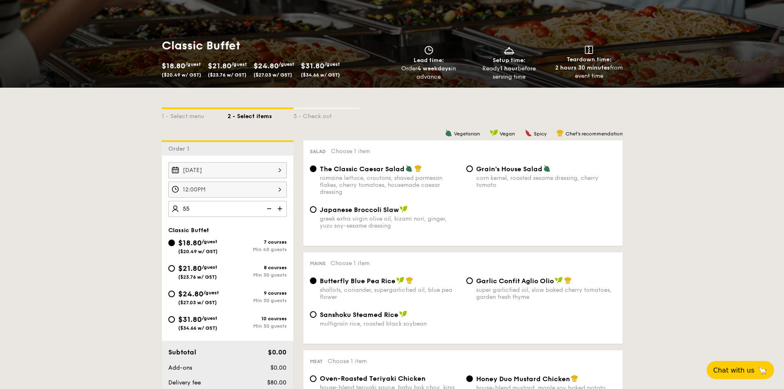
scroll to position [124, 0]
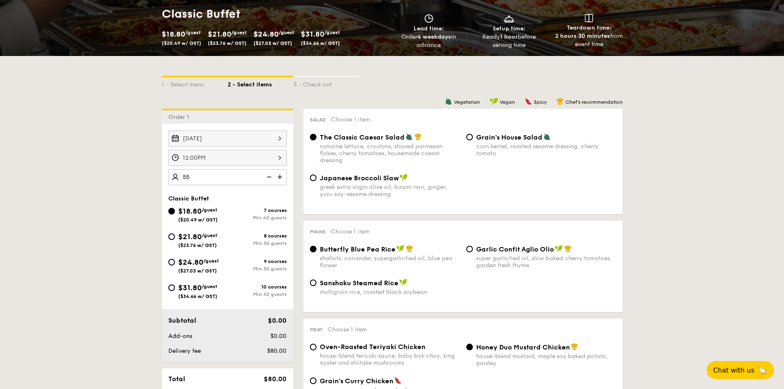
type input "55"
click at [187, 234] on span "$21.80" at bounding box center [189, 236] width 23 height 9
click at [175, 234] on input "$21.80 /guest ($23.76 w/ GST) 8 courses Min 30 guests" at bounding box center [171, 236] width 7 height 7
radio input "true"
type input "55 guests"
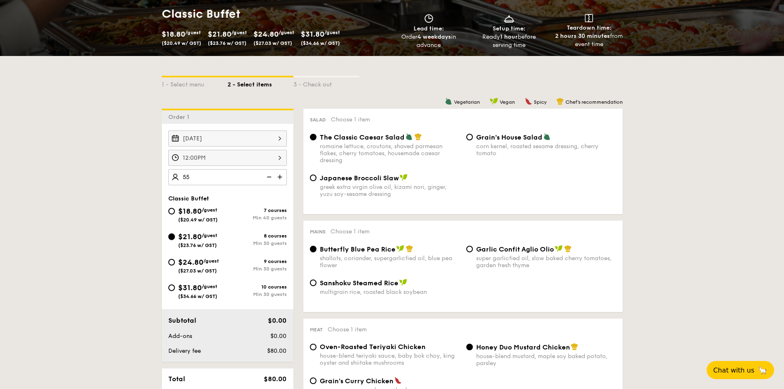
radio input "true"
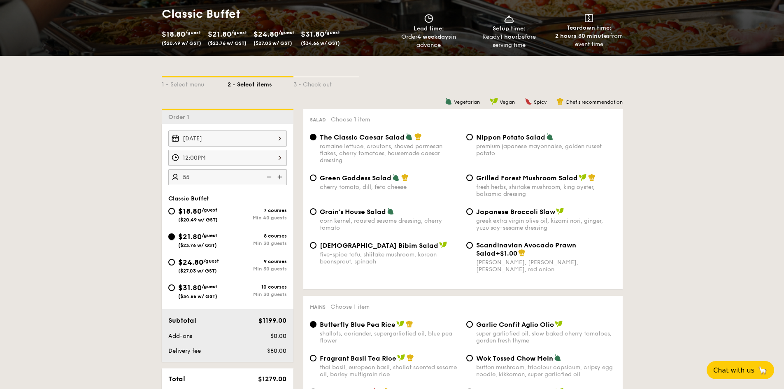
click at [172, 238] on input "$21.80 /guest ($23.76 w/ GST) 8 courses Min 30 guests" at bounding box center [171, 236] width 7 height 7
click at [172, 265] on input "$24.80 /guest ($27.03 w/ GST) 9 courses Min 30 guests" at bounding box center [171, 262] width 7 height 7
radio input "true"
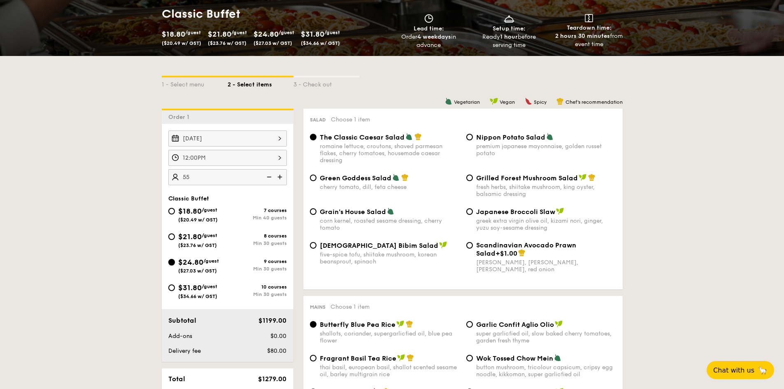
radio input "true"
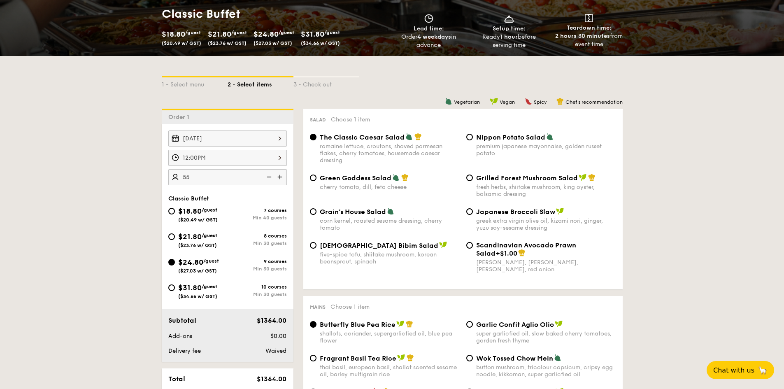
click at [355, 183] on div "Green Goddess Salad cherry tomato, [PERSON_NAME], feta cheese" at bounding box center [390, 182] width 140 height 17
click at [317, 181] on input "Green Goddess Salad cherry tomato, [PERSON_NAME], feta cheese" at bounding box center [313, 178] width 7 height 7
radio input "true"
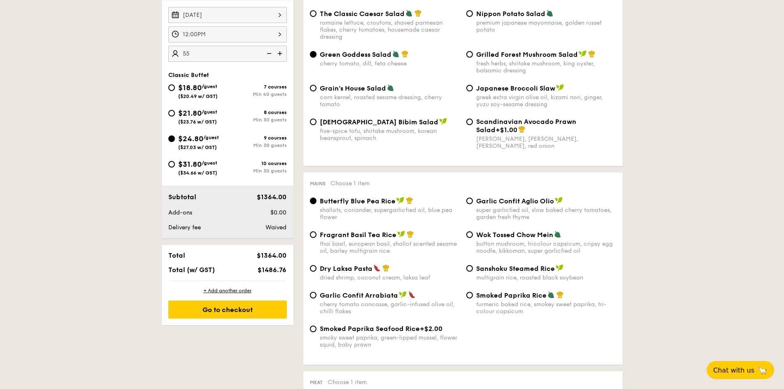
scroll to position [288, 0]
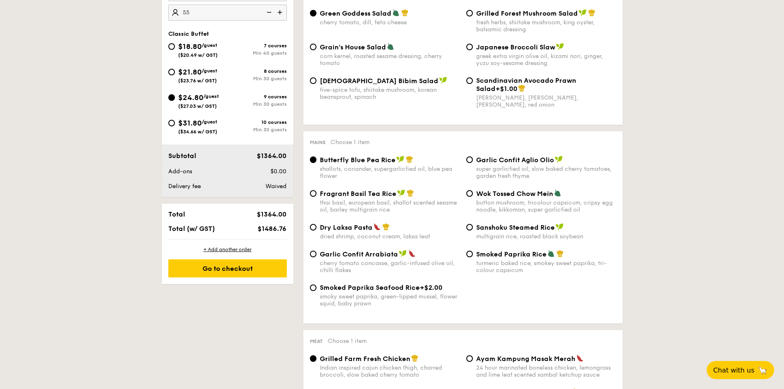
click at [353, 231] on div "Dry Laksa Pasta dried shrimp, coconut cream, laksa leaf" at bounding box center [390, 231] width 140 height 17
click at [316, 227] on input "Dry Laksa Pasta dried shrimp, coconut cream, laksa leaf" at bounding box center [313, 227] width 7 height 7
radio input "true"
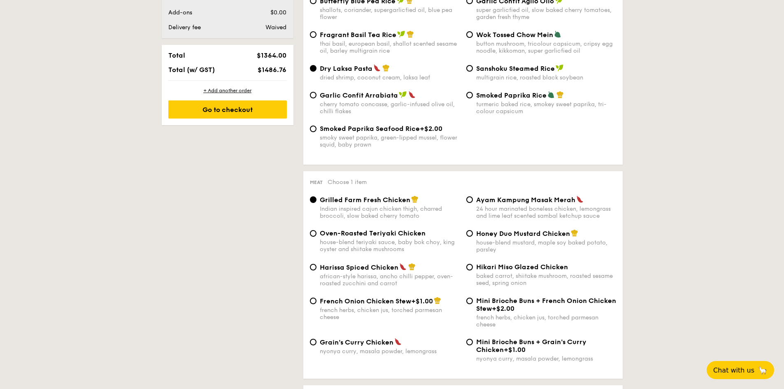
scroll to position [494, 0]
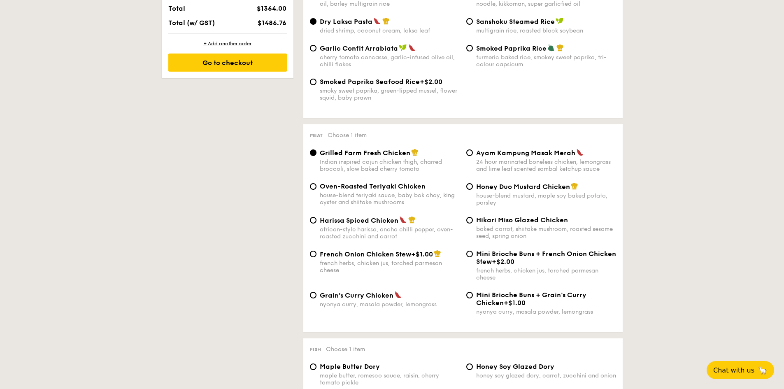
click at [488, 224] on span "Hikari Miso Glazed Chicken" at bounding box center [522, 220] width 92 height 8
click at [473, 224] on input "Hikari Miso Glazed Chicken baked carrot, shiitake mushroom, roasted sesame seed…" at bounding box center [469, 220] width 7 height 7
radio input "true"
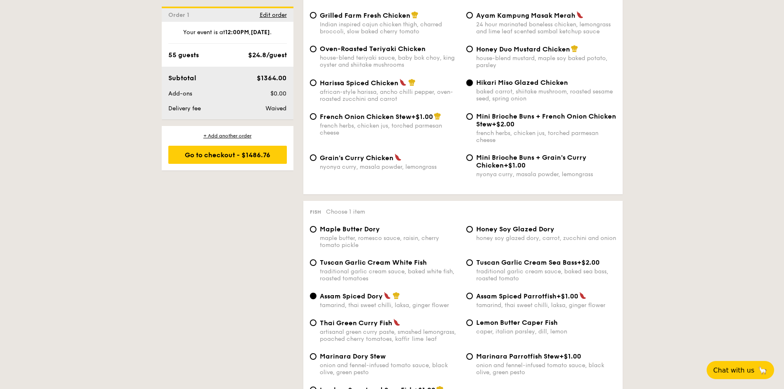
scroll to position [700, 0]
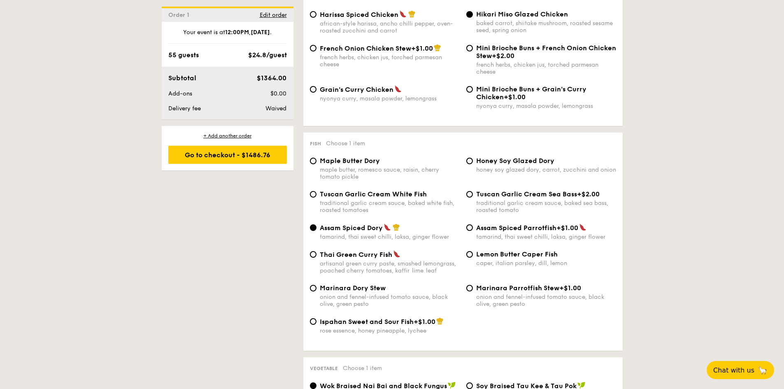
click at [367, 255] on span "Thai Green Curry Fish" at bounding box center [356, 255] width 72 height 8
click at [317, 255] on input "Thai Green [PERSON_NAME] Fish artisanal green [PERSON_NAME] paste, smashed lemo…" at bounding box center [313, 254] width 7 height 7
radio input "true"
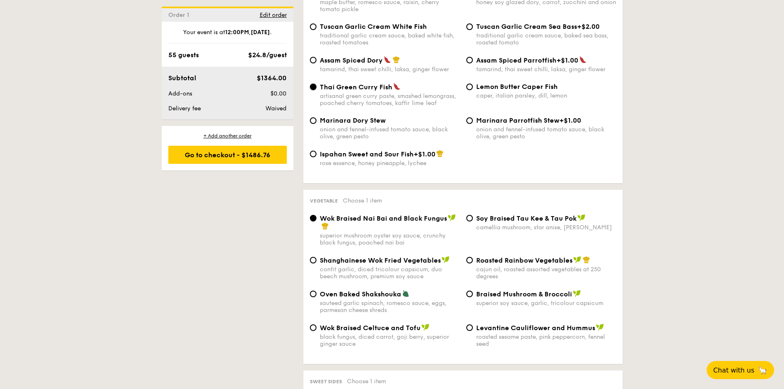
scroll to position [884, 0]
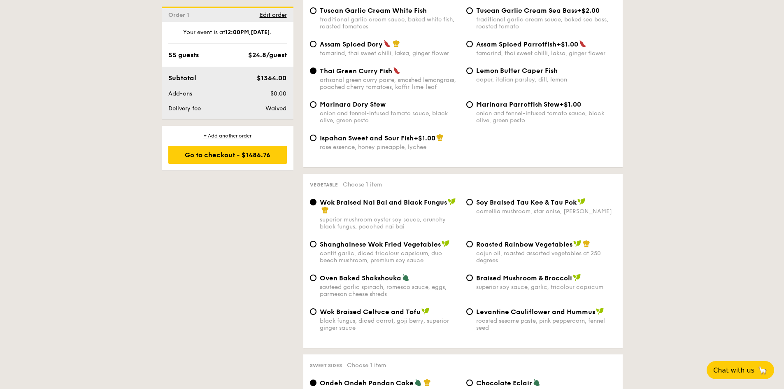
click at [475, 245] on div "Roasted Rainbow Vegetables cajun oil, roasted assorted vegetables at 250 degrees" at bounding box center [541, 252] width 156 height 24
click at [471, 243] on input "Roasted Rainbow Vegetables cajun oil, roasted assorted vegetables at 250 degrees" at bounding box center [469, 244] width 7 height 7
radio input "true"
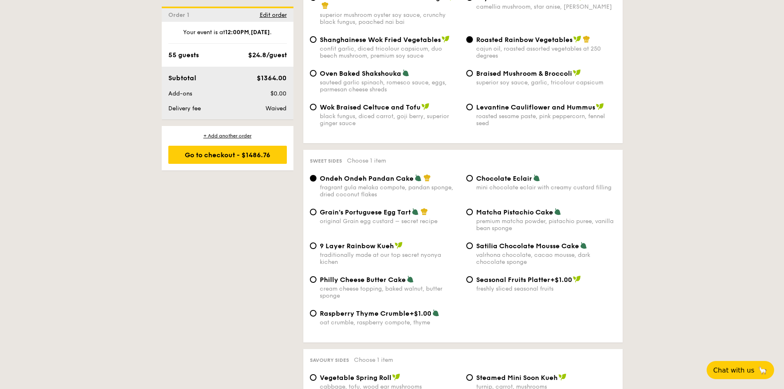
scroll to position [1089, 0]
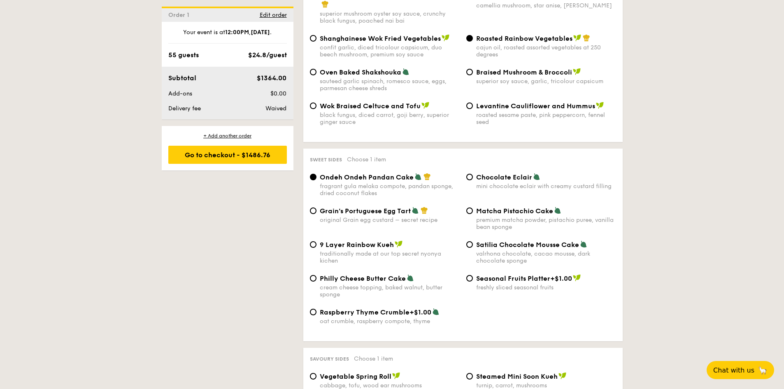
click at [473, 243] on div "Satilia Chocolate Mousse Cake valrhona chocolate, cacao mousse, dark chocolate …" at bounding box center [541, 252] width 156 height 24
click at [471, 245] on input "Satilia Chocolate Mousse Cake valrhona chocolate, cacao mousse, dark chocolate …" at bounding box center [469, 244] width 7 height 7
radio input "true"
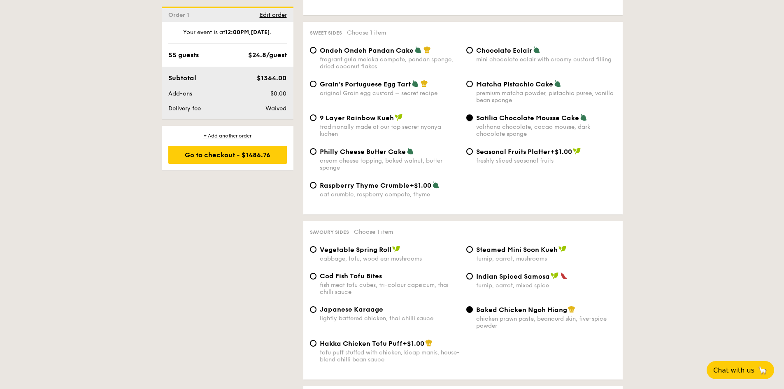
scroll to position [1254, 0]
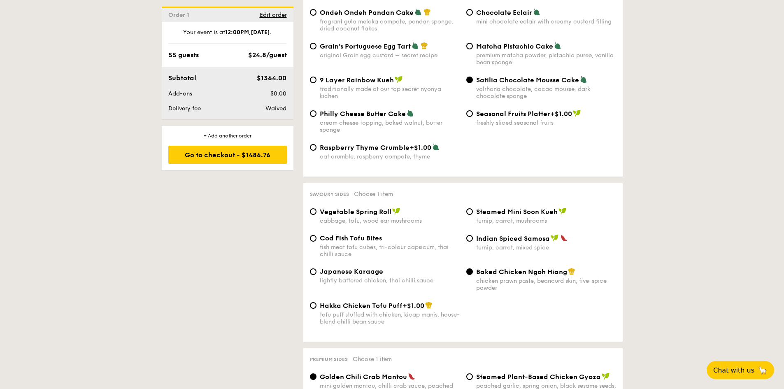
click at [349, 241] on span "Cod Fish Tofu Bites" at bounding box center [351, 238] width 62 height 8
click at [317, 241] on input "Cod Fish Tofu Bites fish meat tofu cubes, tri-colour capsicum, thai chilli sauce" at bounding box center [313, 238] width 7 height 7
radio input "true"
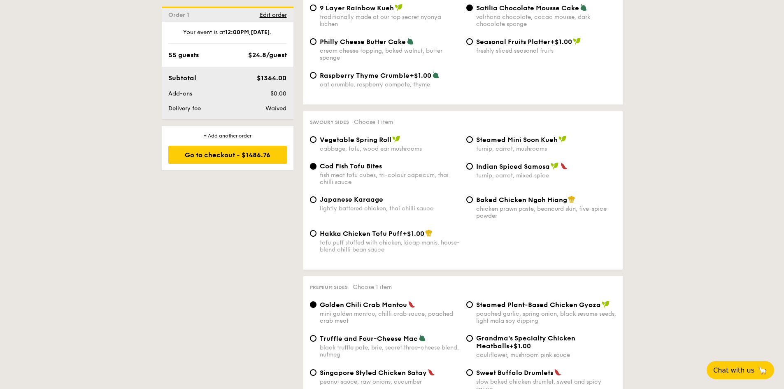
scroll to position [1378, 0]
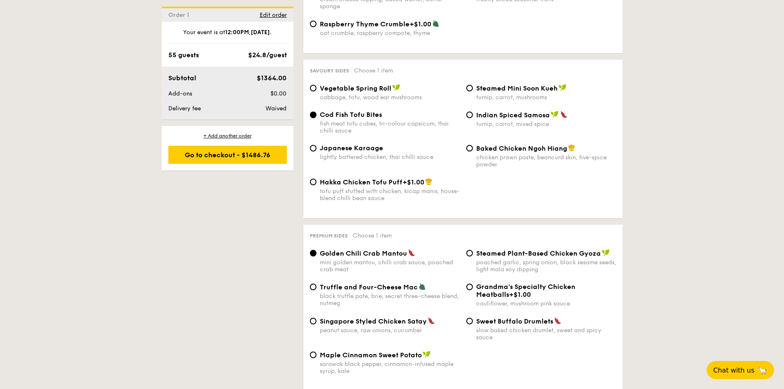
click at [311, 317] on div "Singapore Styled Chicken Satay peanut sauce, raw onions, cucumber" at bounding box center [385, 325] width 156 height 17
click at [318, 322] on div "Singapore Styled Chicken Satay peanut sauce, raw onions, cucumber" at bounding box center [385, 325] width 156 height 17
click at [315, 323] on input "Singapore Styled Chicken Satay peanut sauce, raw onions, cucumber" at bounding box center [313, 321] width 7 height 7
radio input "true"
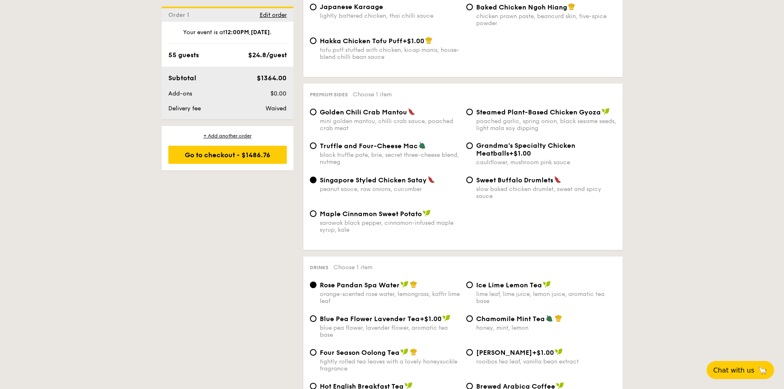
scroll to position [1583, 0]
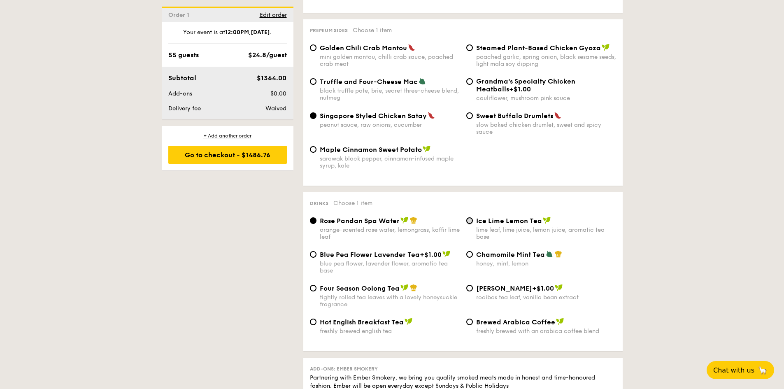
click at [470, 220] on input "Ice Lime Lemon Tea lime leaf, lime juice, lemon juice, aromatic tea base" at bounding box center [469, 220] width 7 height 7
radio input "true"
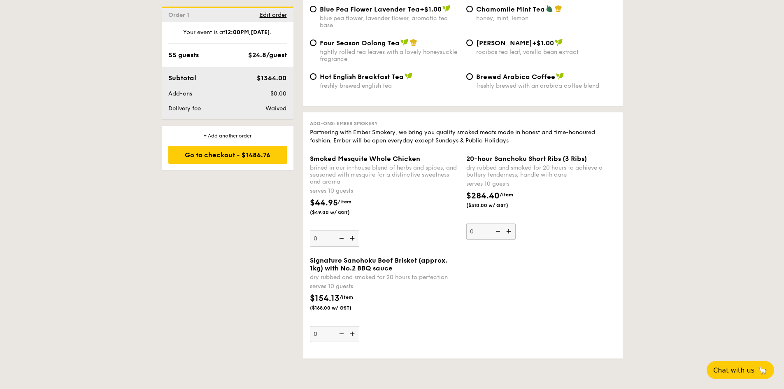
scroll to position [1913, 0]
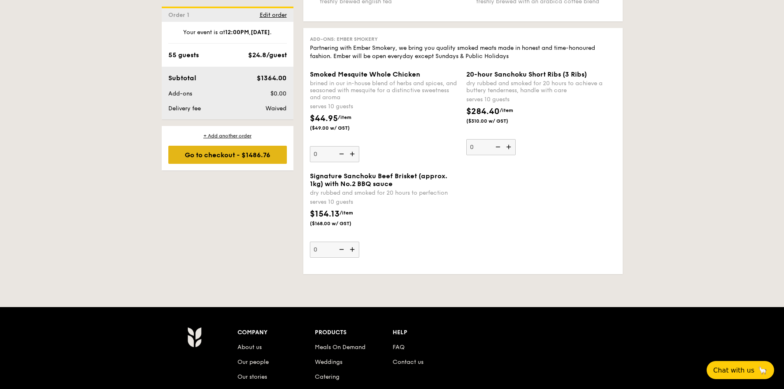
click at [255, 154] on div "Go to checkout - $1486.76" at bounding box center [227, 155] width 119 height 18
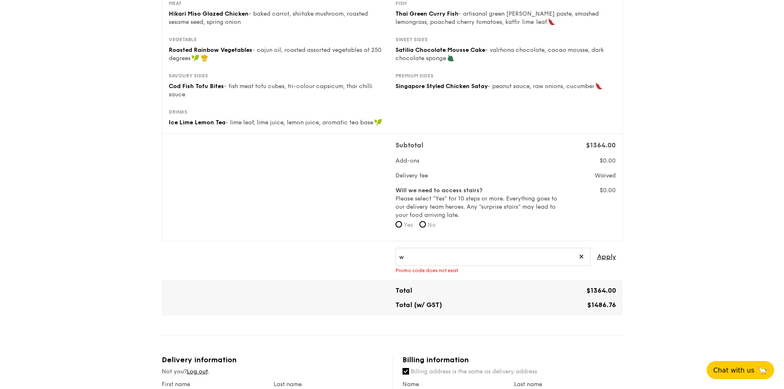
scroll to position [206, 0]
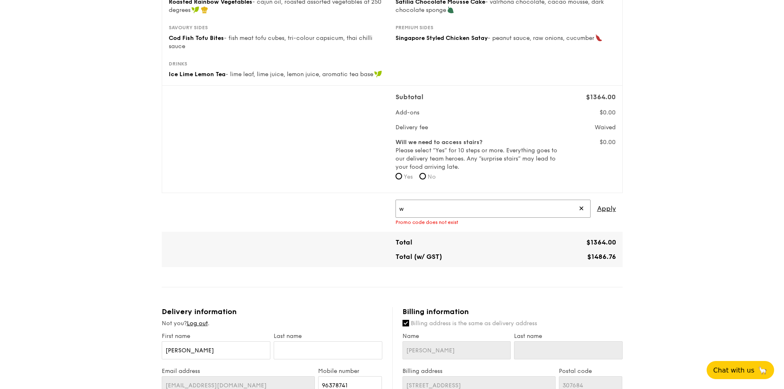
click at [467, 209] on input "w" at bounding box center [493, 209] width 195 height 18
click at [611, 210] on span "Apply" at bounding box center [606, 209] width 19 height 18
type input "WELCOMEFEAST"
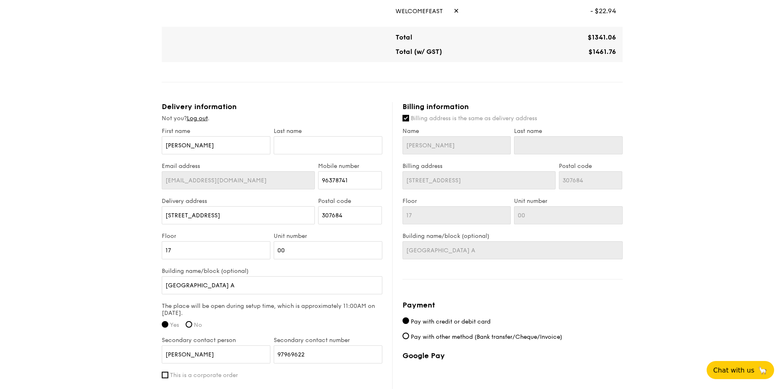
scroll to position [412, 0]
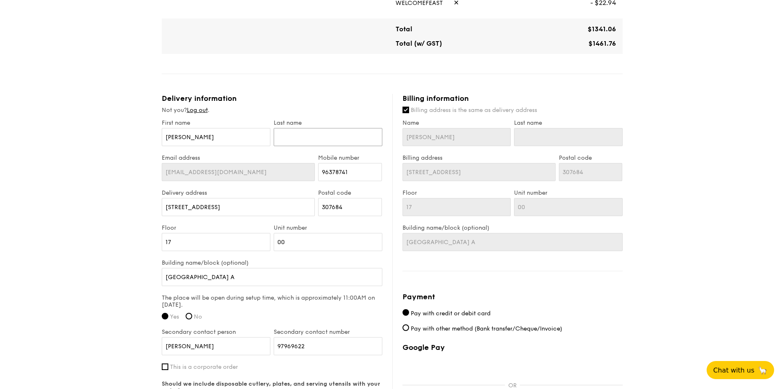
click at [315, 133] on input "text" at bounding box center [328, 137] width 109 height 18
type input "t"
type input "ta"
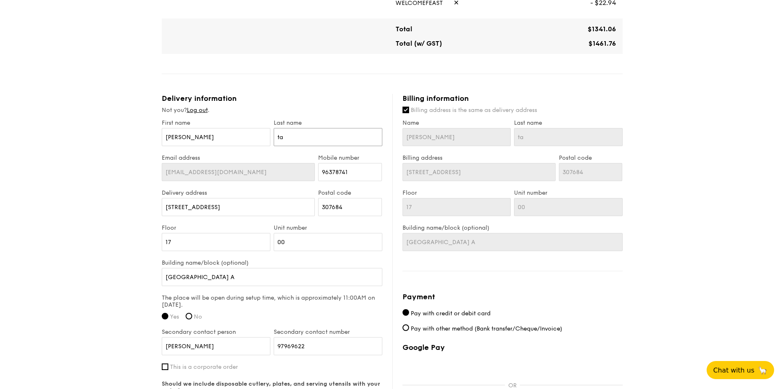
type input "tan"
drag, startPoint x: 674, startPoint y: 190, endPoint x: 692, endPoint y: 193, distance: 17.9
click at [692, 193] on div "1 - Select menu 2 - Select items 3 - Check out Classic Buffet $24.80 /guest ($2…" at bounding box center [392, 49] width 784 height 922
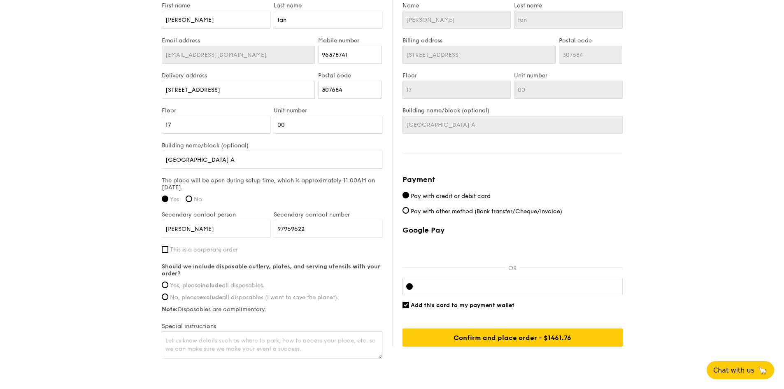
scroll to position [566, 0]
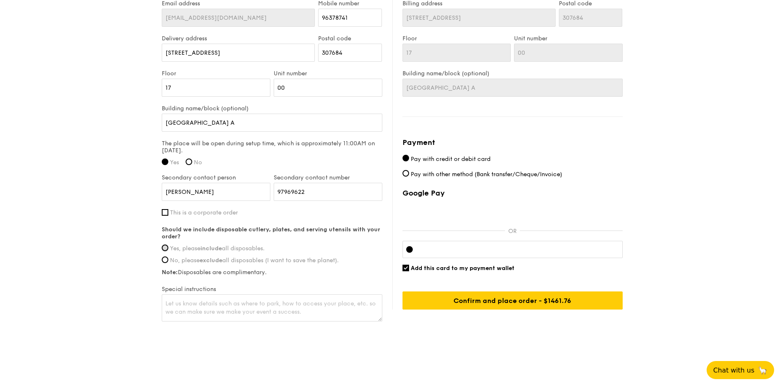
click at [166, 247] on input "Yes, please include all disposables." at bounding box center [165, 248] width 7 height 7
radio input "true"
click at [448, 245] on div at bounding box center [513, 249] width 220 height 17
click at [407, 268] on input "Add this card to my payment wallet" at bounding box center [406, 268] width 7 height 7
checkbox input "false"
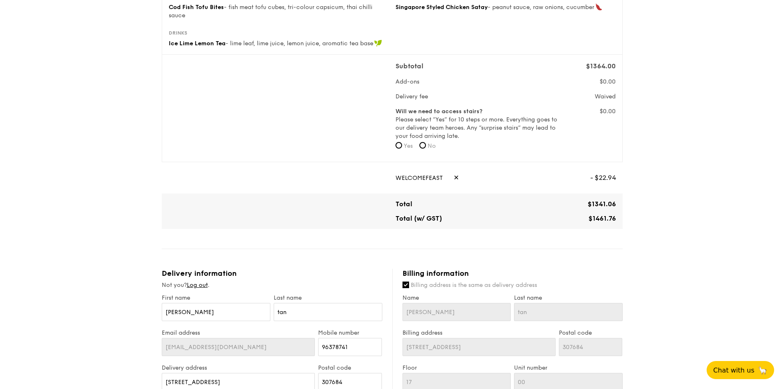
scroll to position [196, 0]
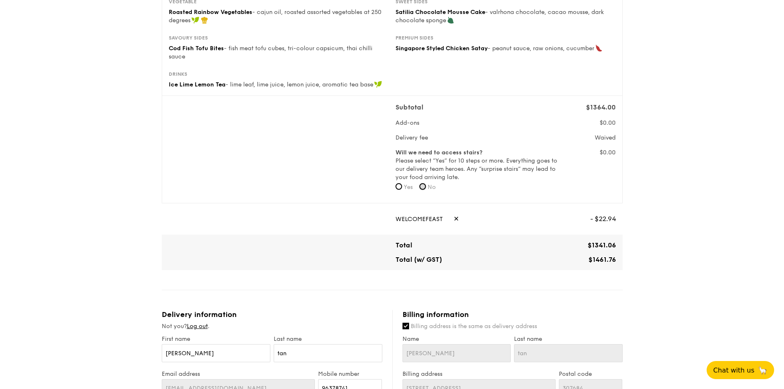
click at [424, 187] on input "No" at bounding box center [423, 186] width 7 height 7
radio input "true"
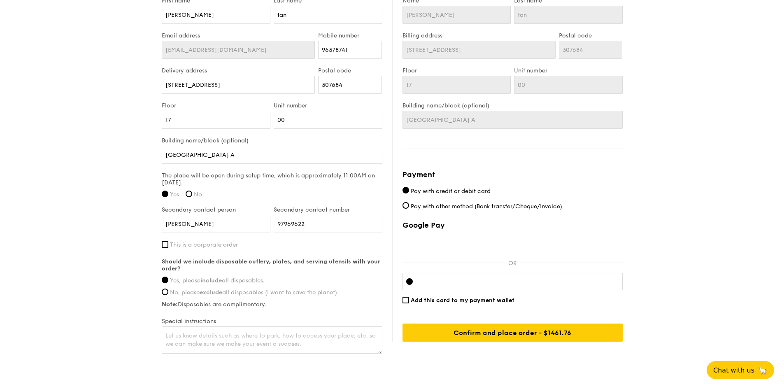
scroll to position [525, 0]
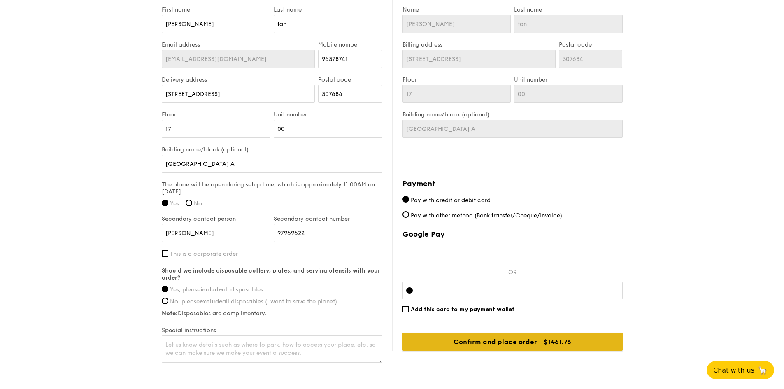
click at [506, 337] on input "Confirm and place order - $1486.76" at bounding box center [513, 342] width 220 height 18
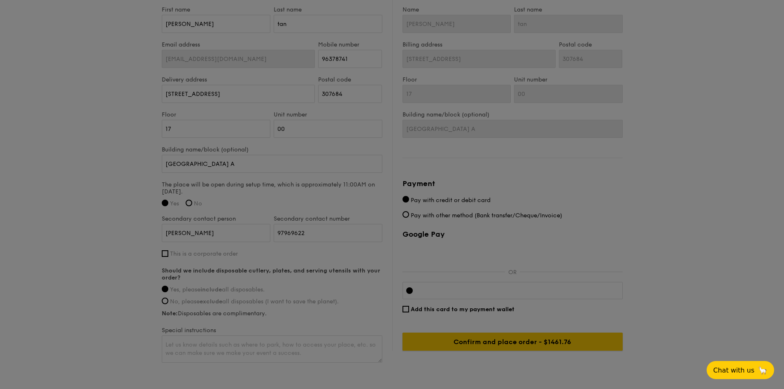
type input "Confirm and place order - $1461.76"
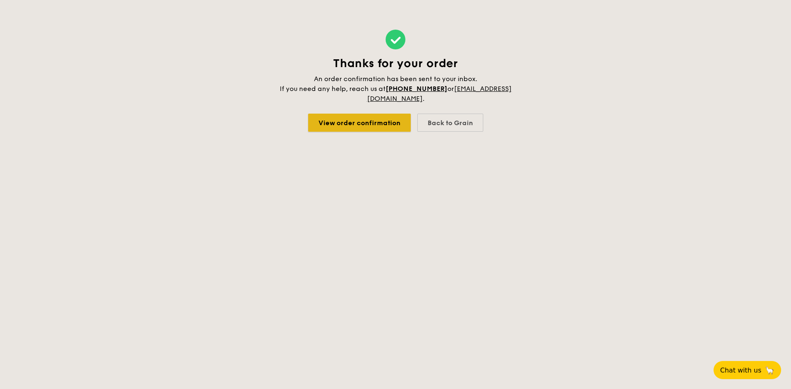
click at [370, 122] on link "View order confirmation" at bounding box center [359, 123] width 103 height 18
